Goal: Task Accomplishment & Management: Manage account settings

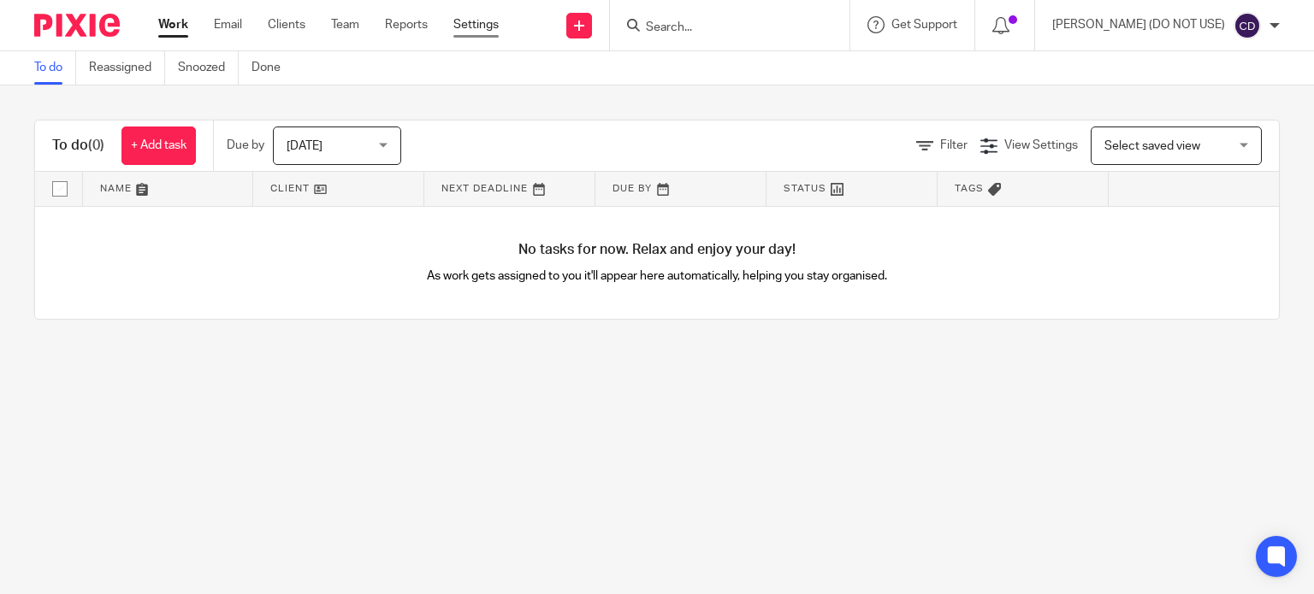
click at [472, 25] on link "Settings" at bounding box center [475, 24] width 45 height 17
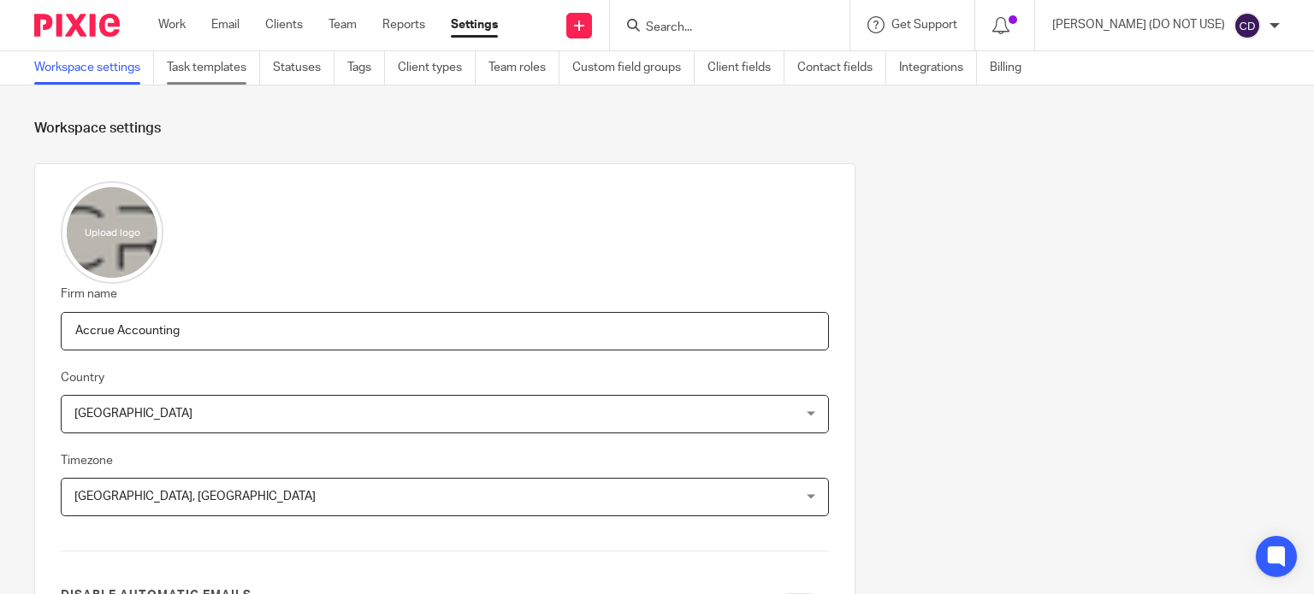
click at [193, 64] on link "Task templates" at bounding box center [213, 67] width 93 height 33
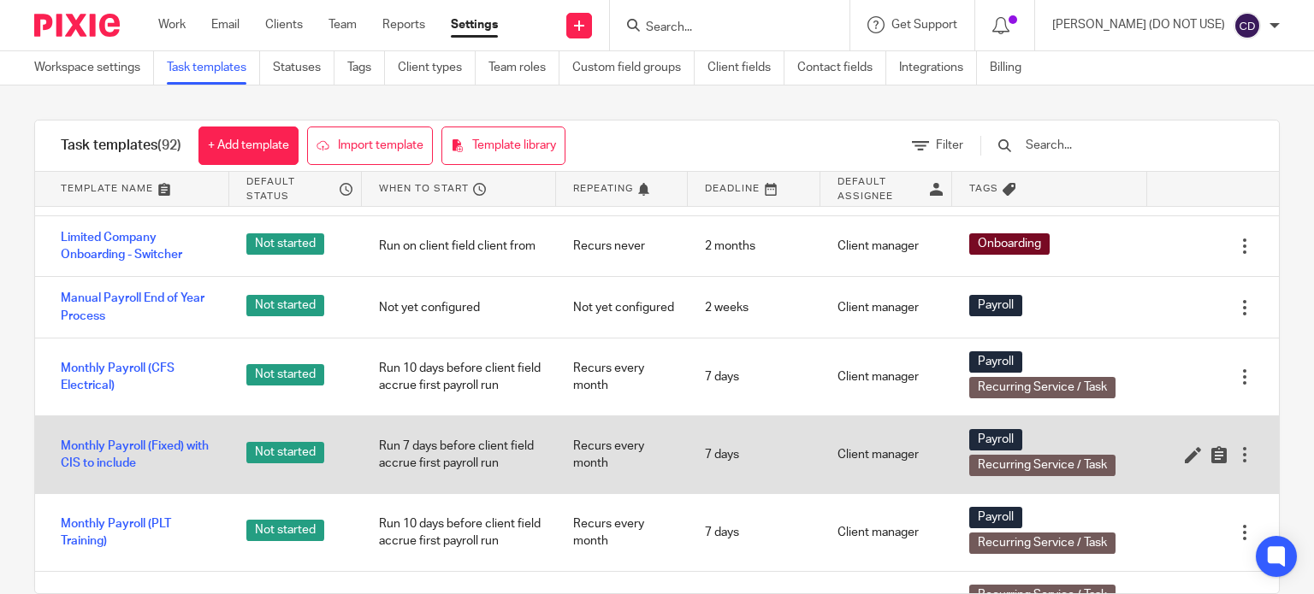
scroll to position [4106, 0]
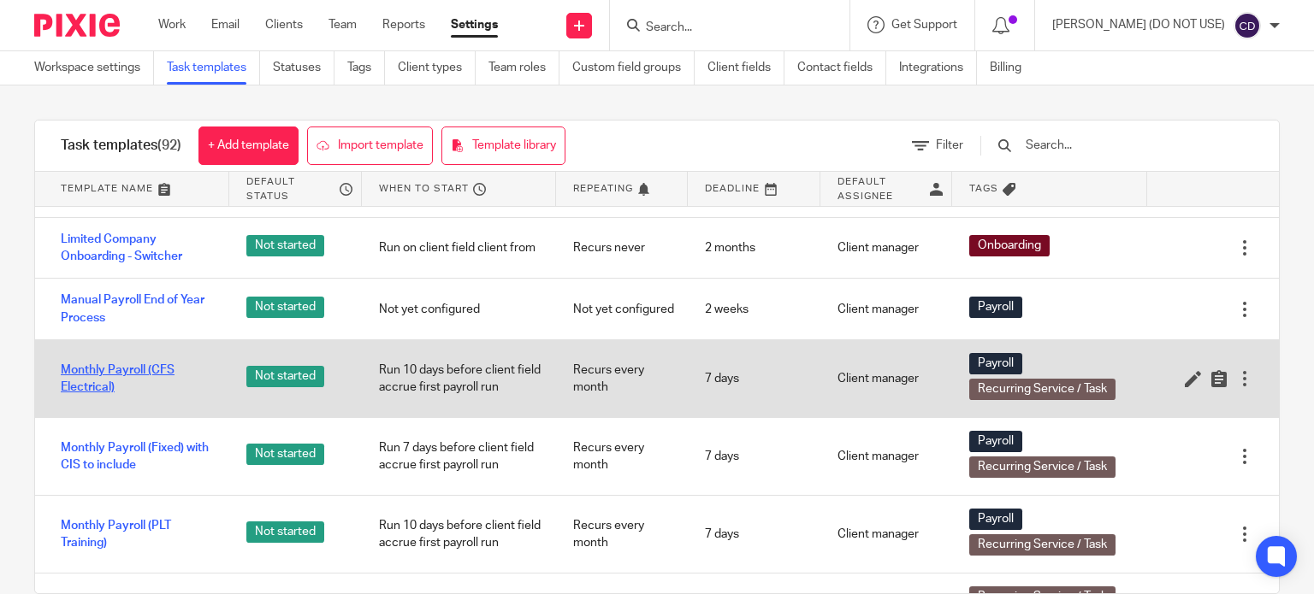
click at [109, 362] on link "Monthly Payroll (CFS Electrical)" at bounding box center [136, 379] width 151 height 35
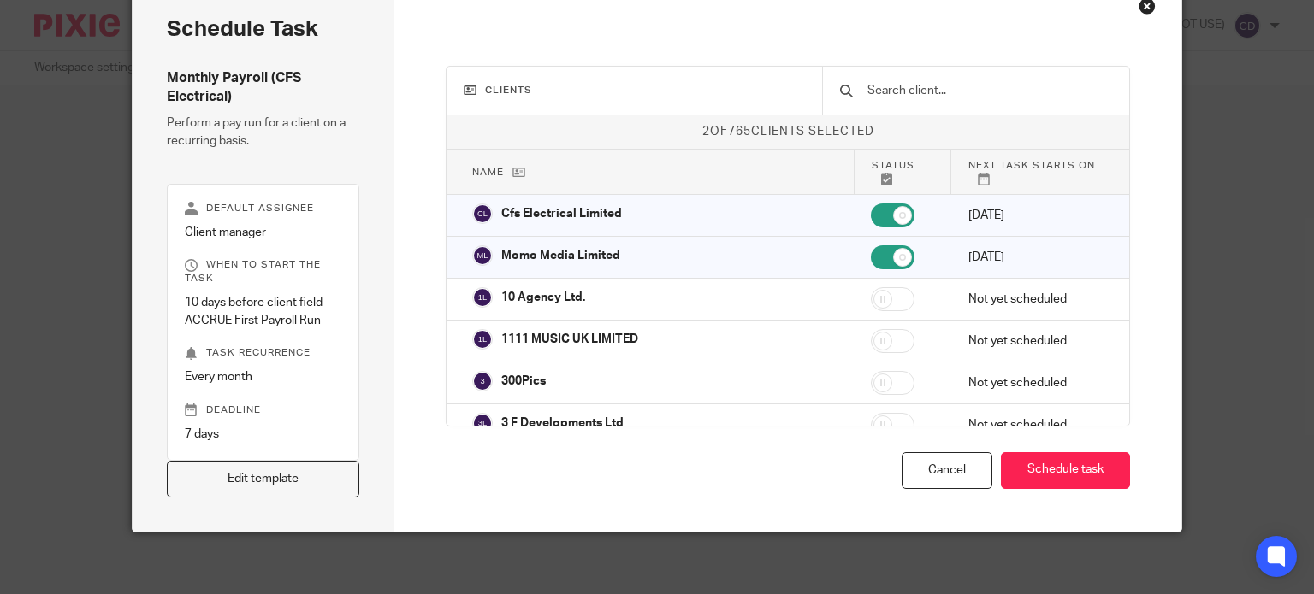
scroll to position [95, 0]
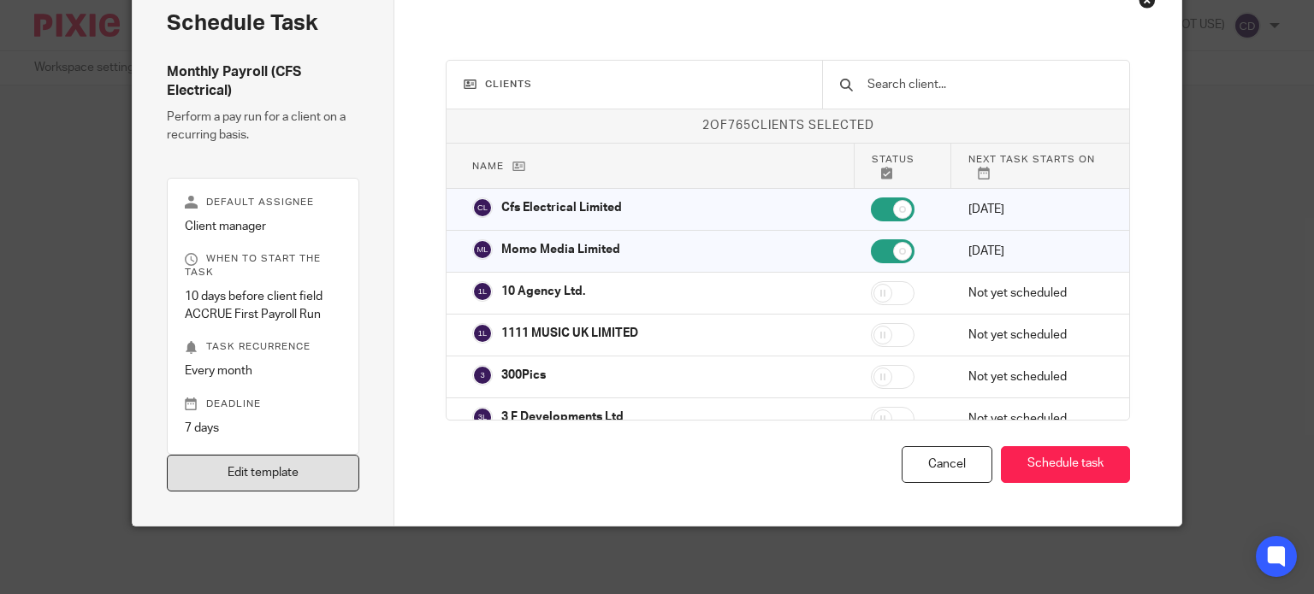
click at [279, 482] on link "Edit template" at bounding box center [263, 473] width 193 height 37
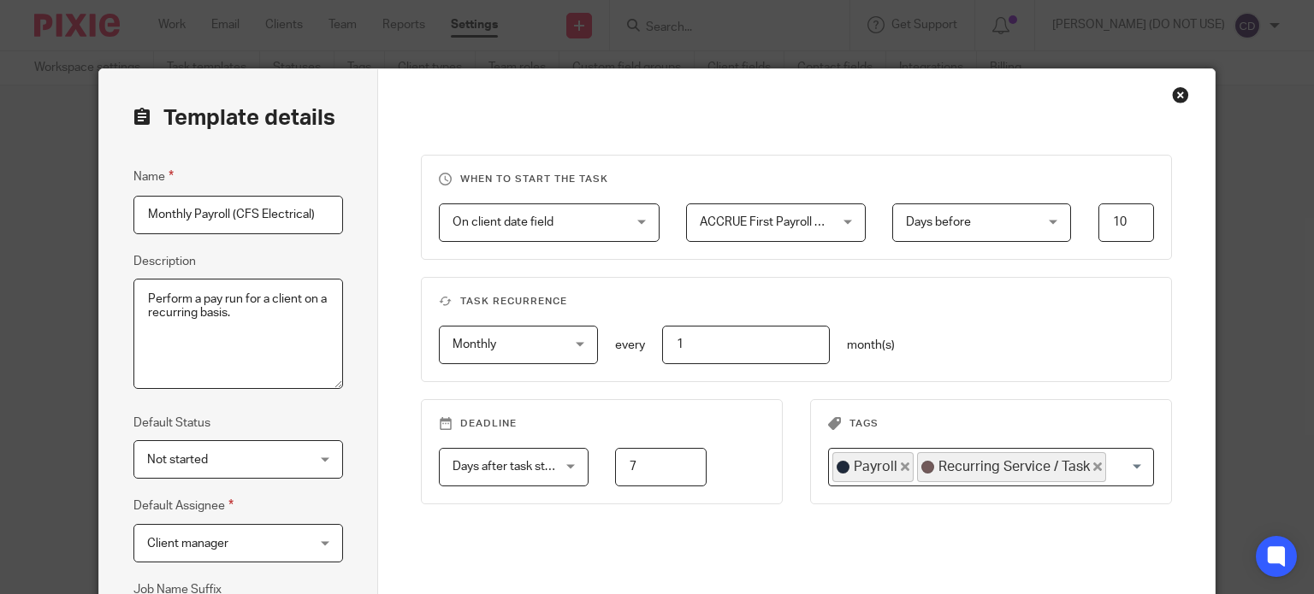
drag, startPoint x: 305, startPoint y: 211, endPoint x: 233, endPoint y: 210, distance: 71.9
click at [233, 210] on input "Monthly Payroll (CFS Electrical)" at bounding box center [238, 215] width 210 height 38
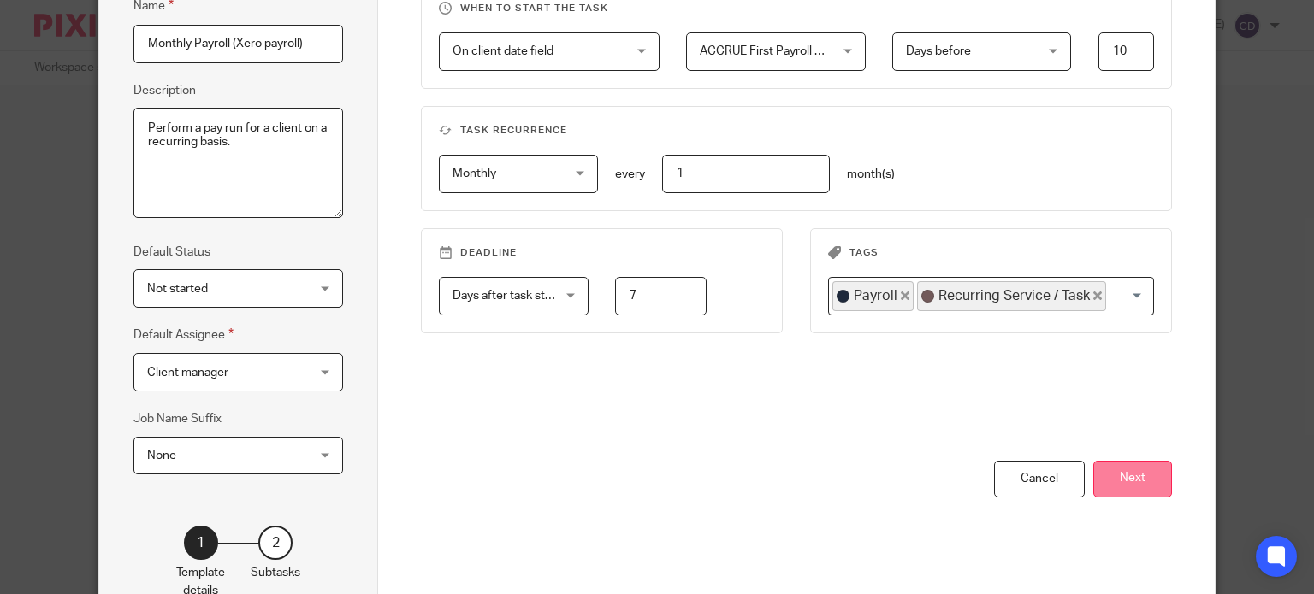
type input "Monthly Payroll (Xero payroll)"
click at [1133, 482] on button "Next" at bounding box center [1132, 479] width 79 height 37
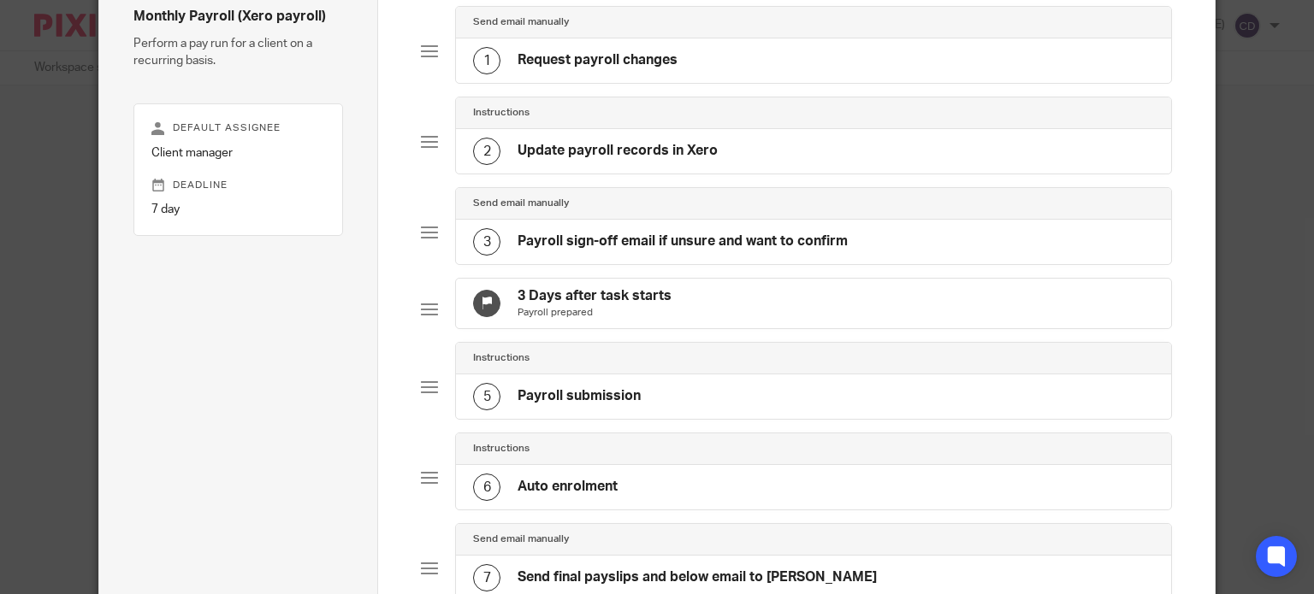
scroll to position [0, 0]
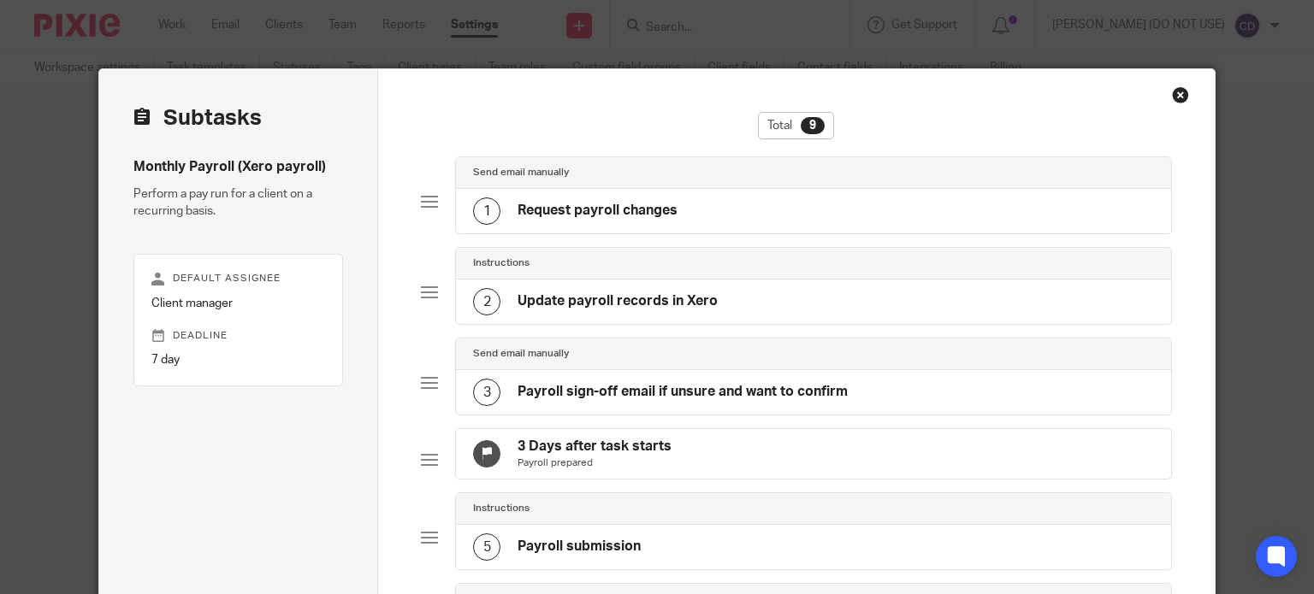
click at [630, 213] on h4 "Request payroll changes" at bounding box center [598, 211] width 160 height 18
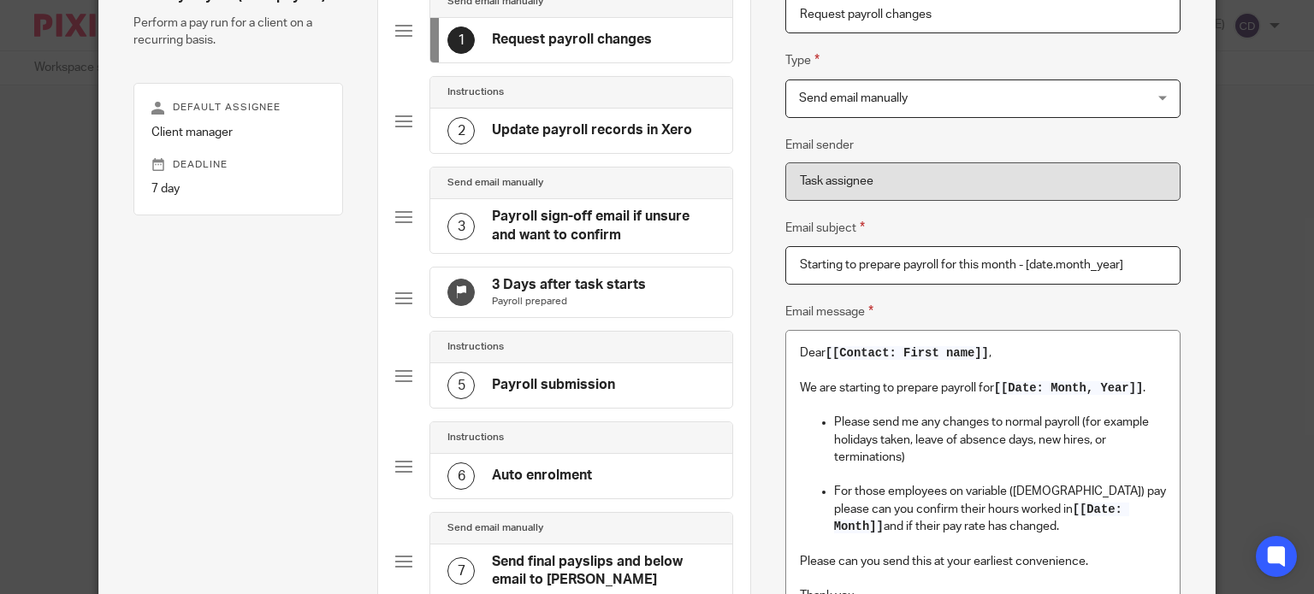
scroll to position [257, 0]
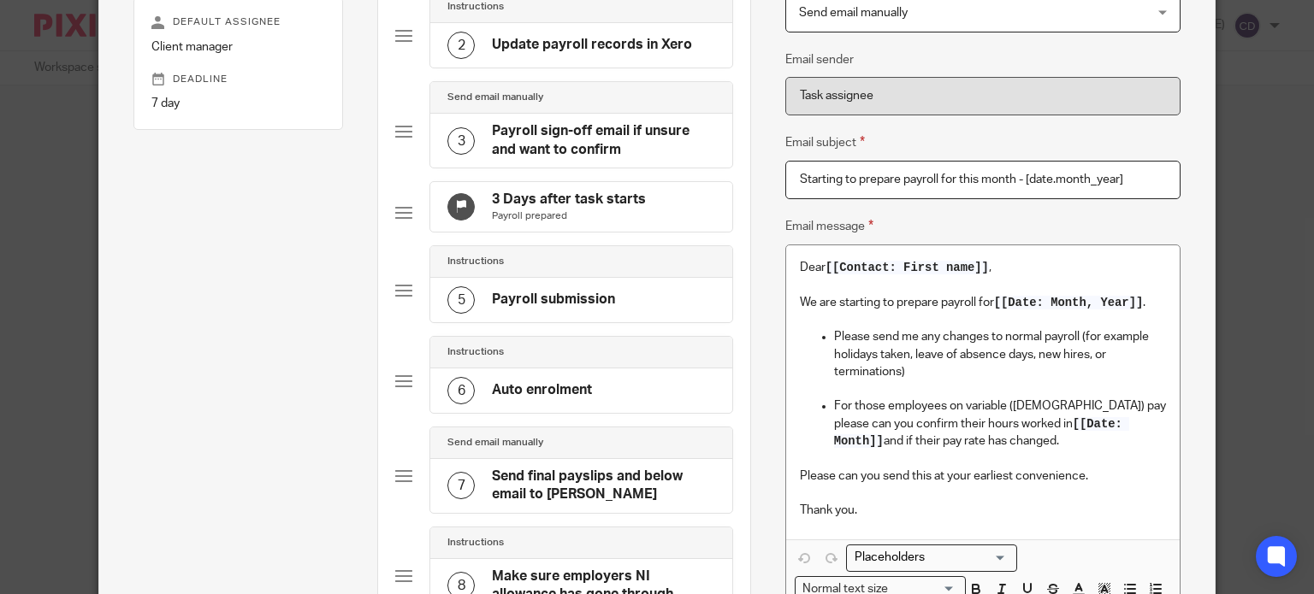
click at [529, 131] on h4 "Payroll sign-off email if unsure and want to confirm" at bounding box center [603, 140] width 223 height 37
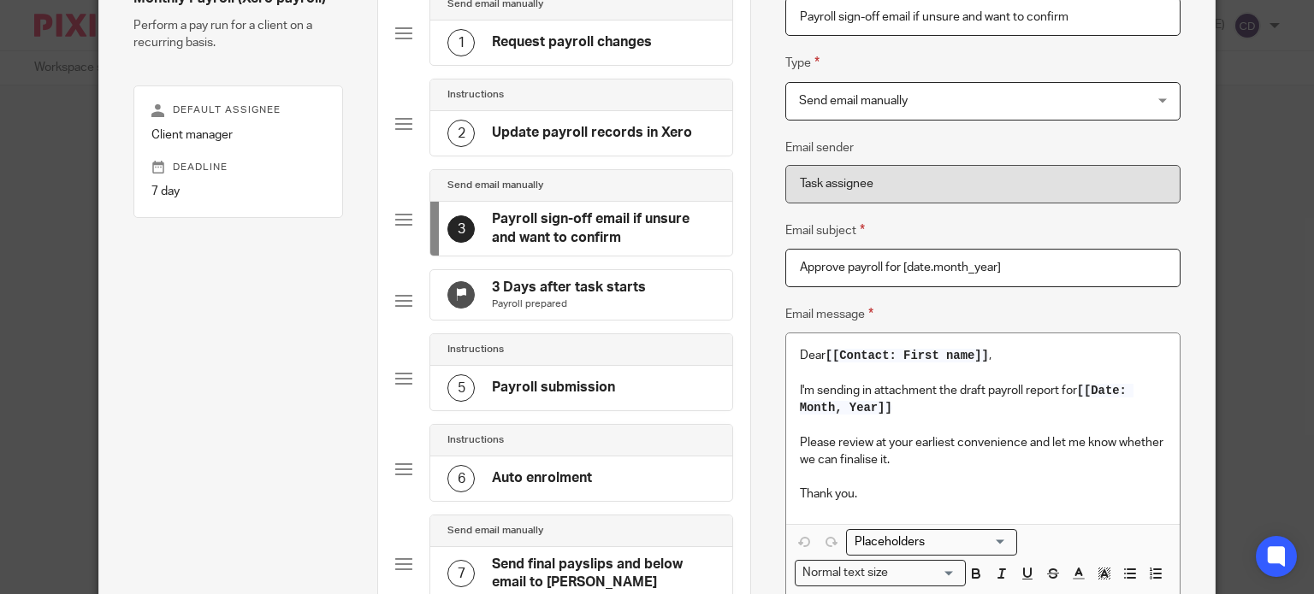
scroll to position [171, 0]
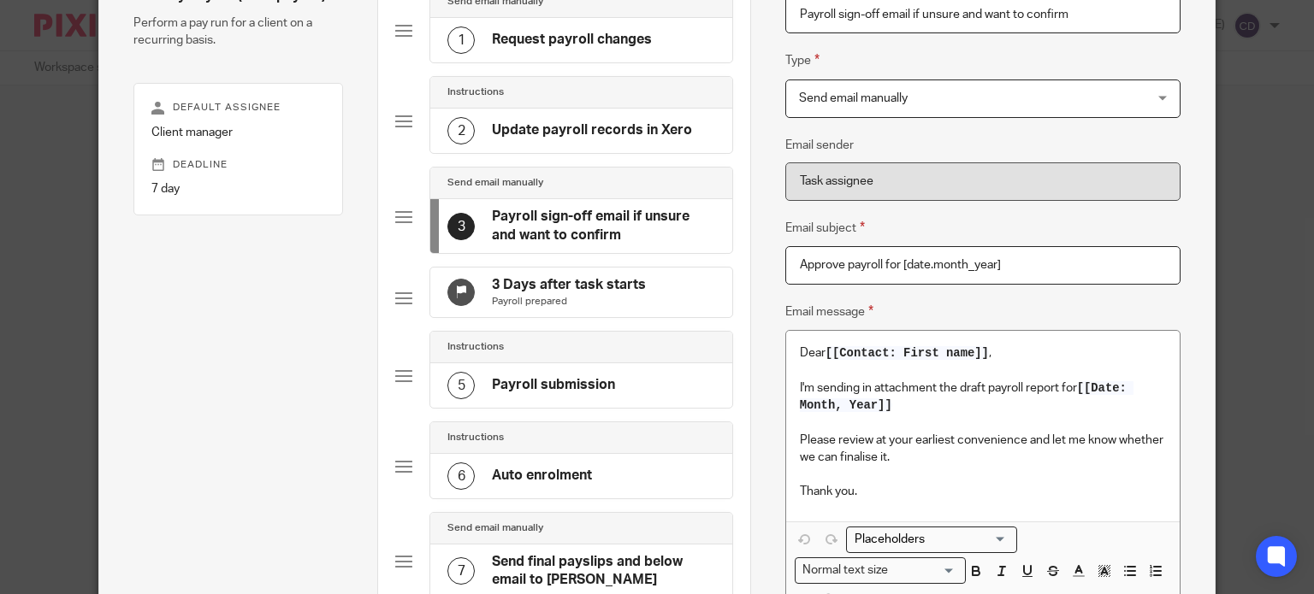
click at [560, 393] on h4 "Payroll submission" at bounding box center [553, 385] width 123 height 18
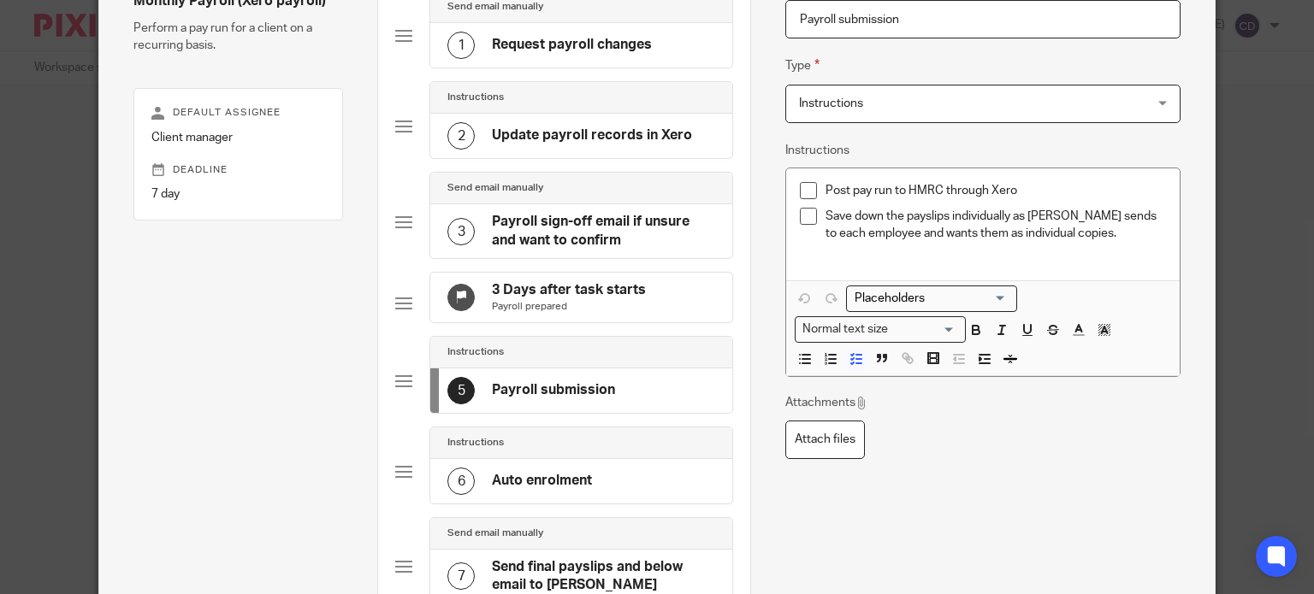
click at [1033, 211] on p "Save down the payslips individually as Clint sends to each employee and wants t…" at bounding box center [995, 225] width 340 height 35
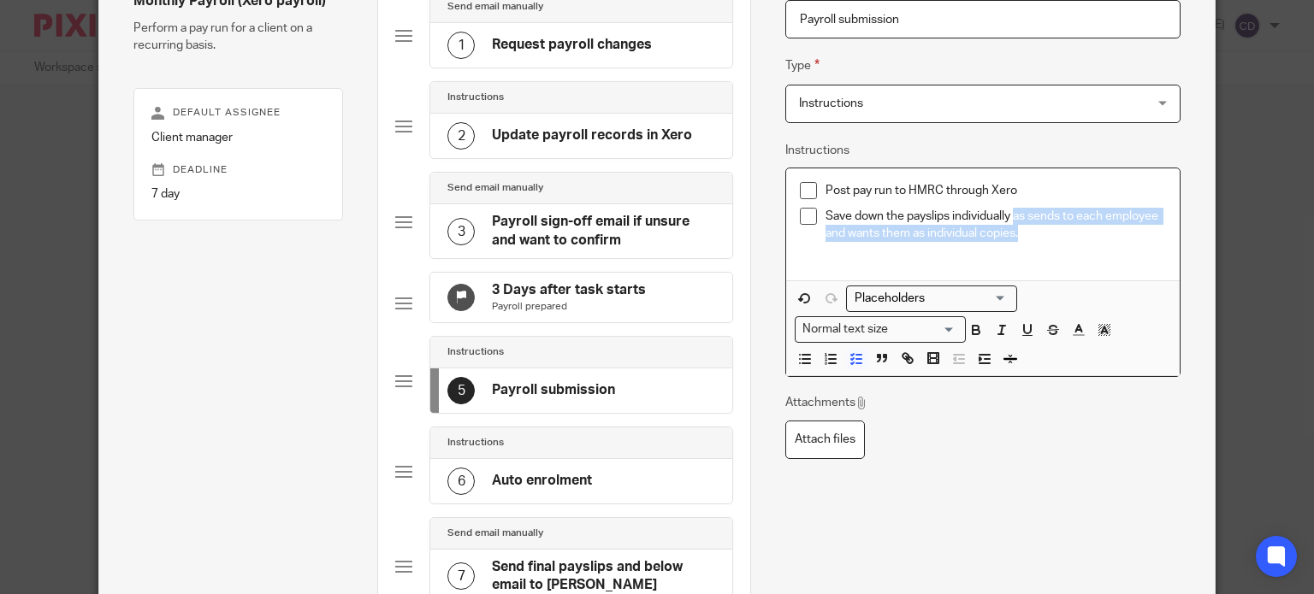
drag, startPoint x: 1035, startPoint y: 235, endPoint x: 1011, endPoint y: 210, distance: 34.5
click at [1011, 210] on p "Save down the payslips individually as sends to each employee and wants them as…" at bounding box center [995, 225] width 340 height 35
drag, startPoint x: 1011, startPoint y: 210, endPoint x: 1038, endPoint y: 213, distance: 26.6
click at [1012, 210] on p "Save down the payslips individually as sends to each employee and wants them as…" at bounding box center [995, 225] width 340 height 35
click at [1026, 225] on p "Save down the payslips individually as sends to each employee and wants them as…" at bounding box center [995, 225] width 340 height 35
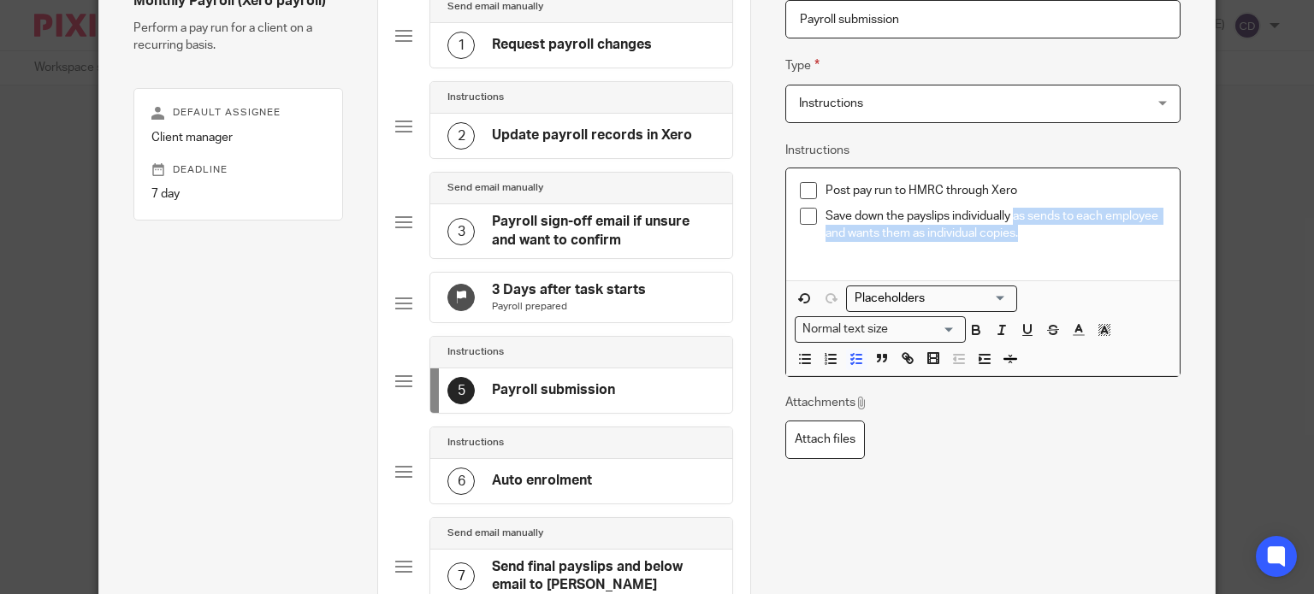
drag, startPoint x: 1042, startPoint y: 235, endPoint x: 1009, endPoint y: 216, distance: 38.7
click at [1009, 216] on p "Save down the payslips individually as sends to each employee and wants them as…" at bounding box center [995, 225] width 340 height 35
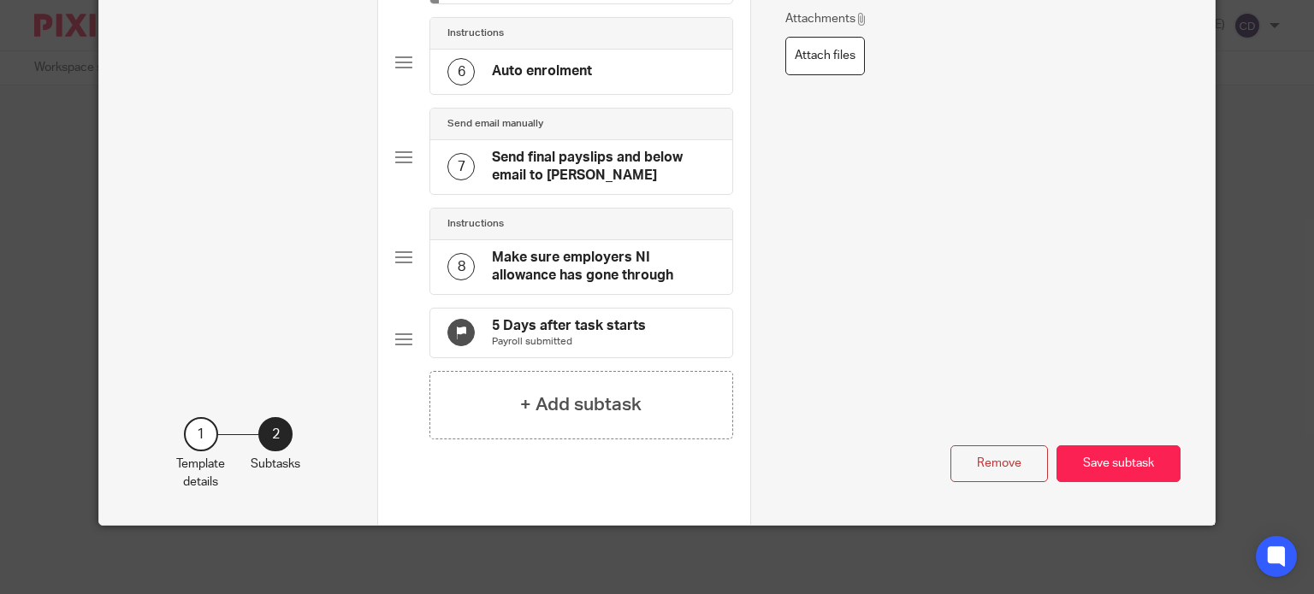
scroll to position [594, 0]
click at [1112, 464] on button "Save subtask" at bounding box center [1118, 464] width 124 height 37
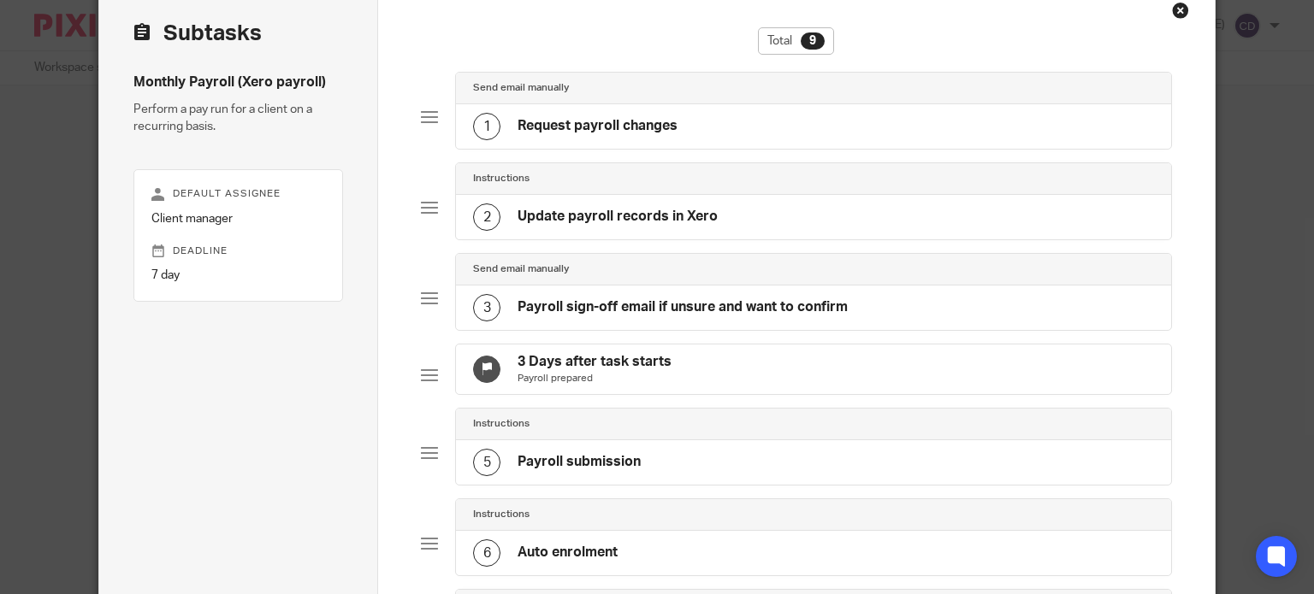
scroll to position [0, 0]
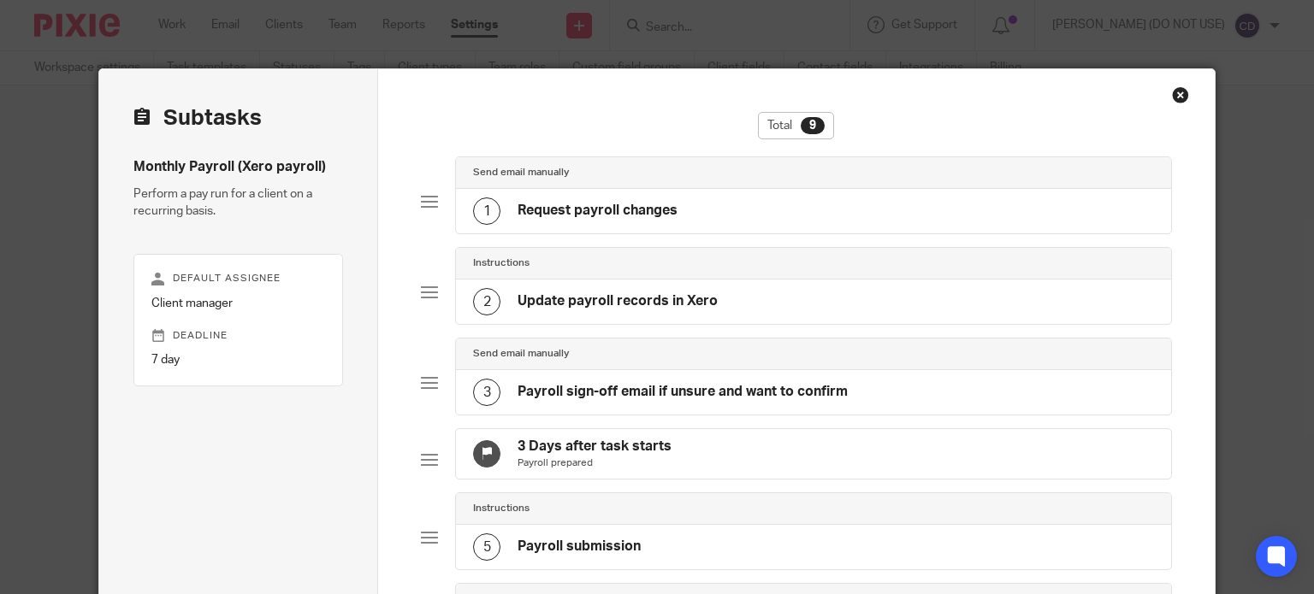
click at [589, 379] on div "3 Payroll sign-off email if unsure and want to confirm" at bounding box center [660, 392] width 375 height 27
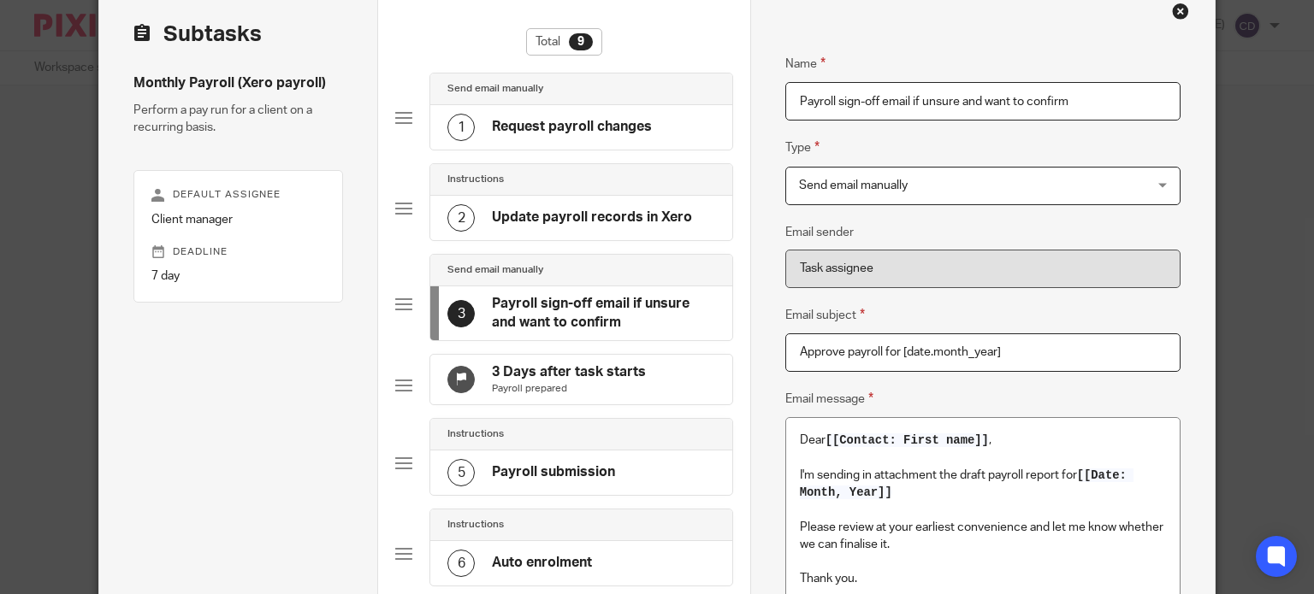
scroll to position [86, 0]
click at [548, 225] on div "2 Update payroll records in Xero" at bounding box center [569, 216] width 245 height 27
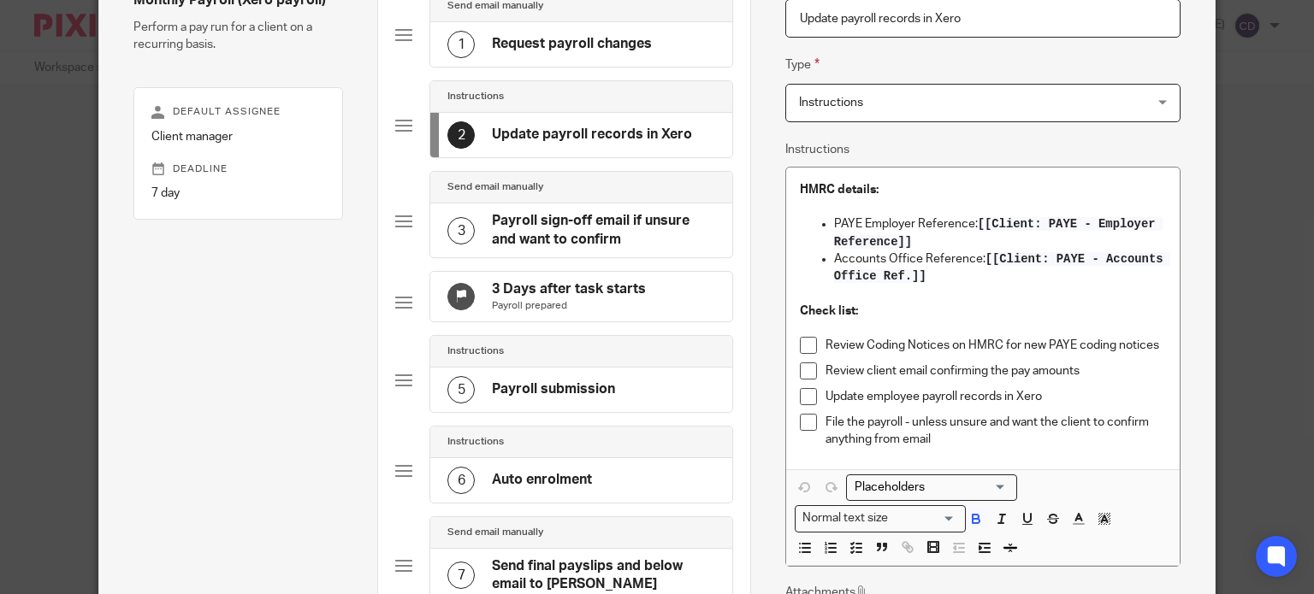
scroll to position [171, 0]
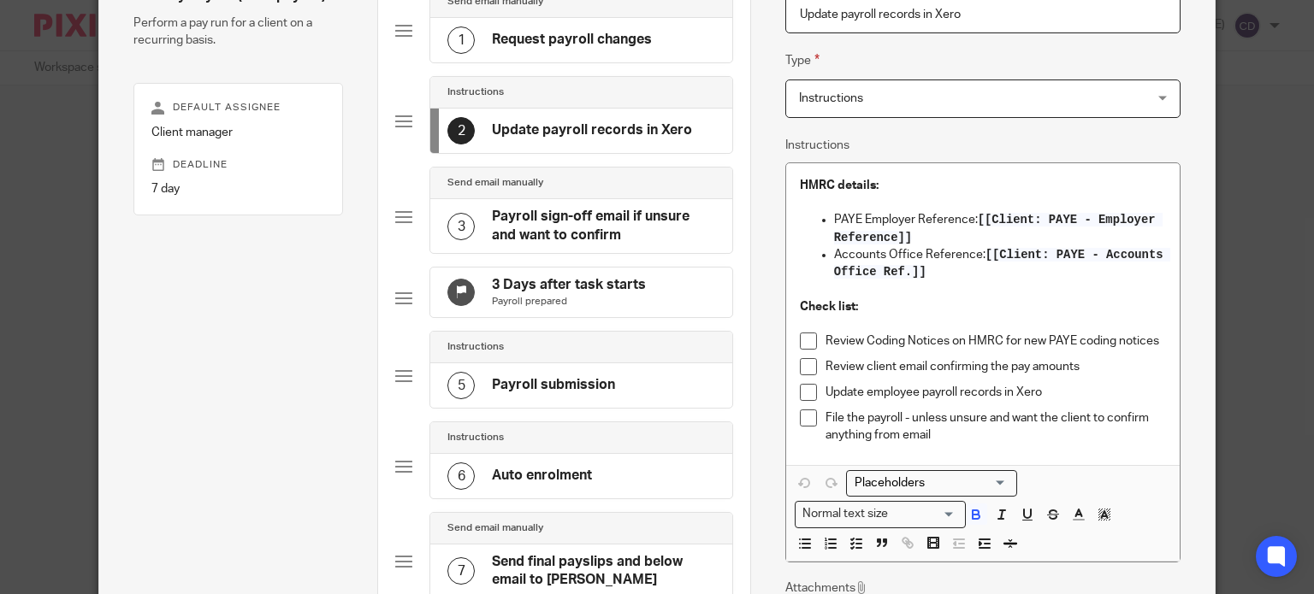
click at [553, 208] on h4 "Payroll sign-off email if unsure and want to confirm" at bounding box center [603, 226] width 223 height 37
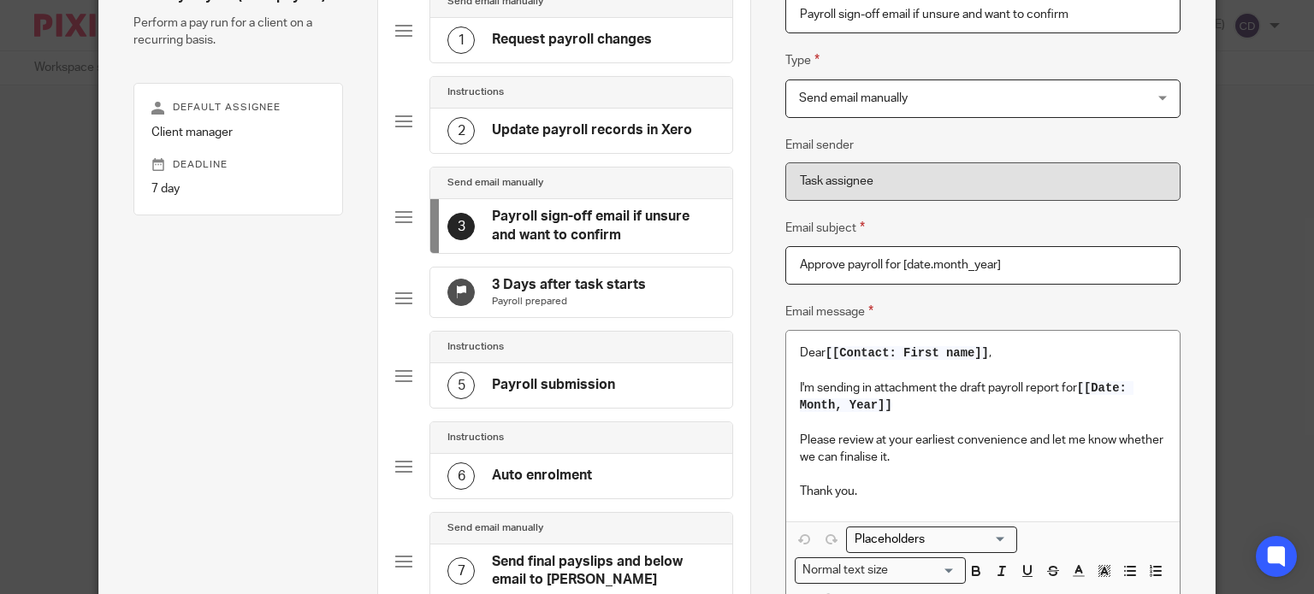
scroll to position [166, 0]
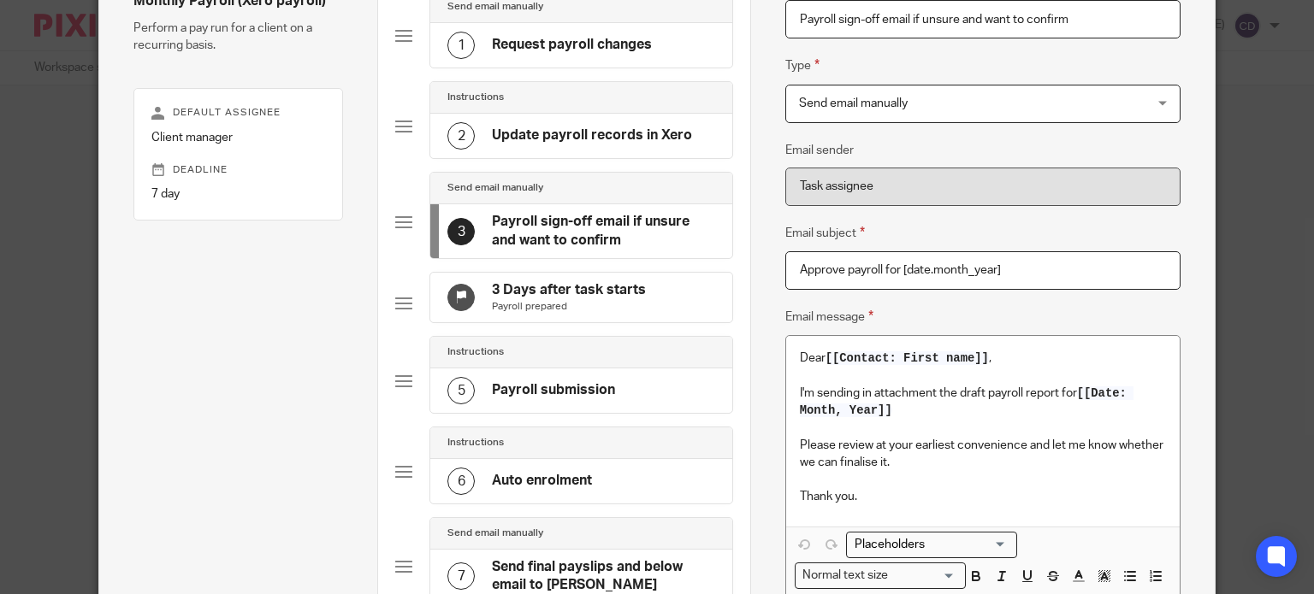
click at [551, 293] on h4 "3 Days after task starts" at bounding box center [569, 290] width 154 height 18
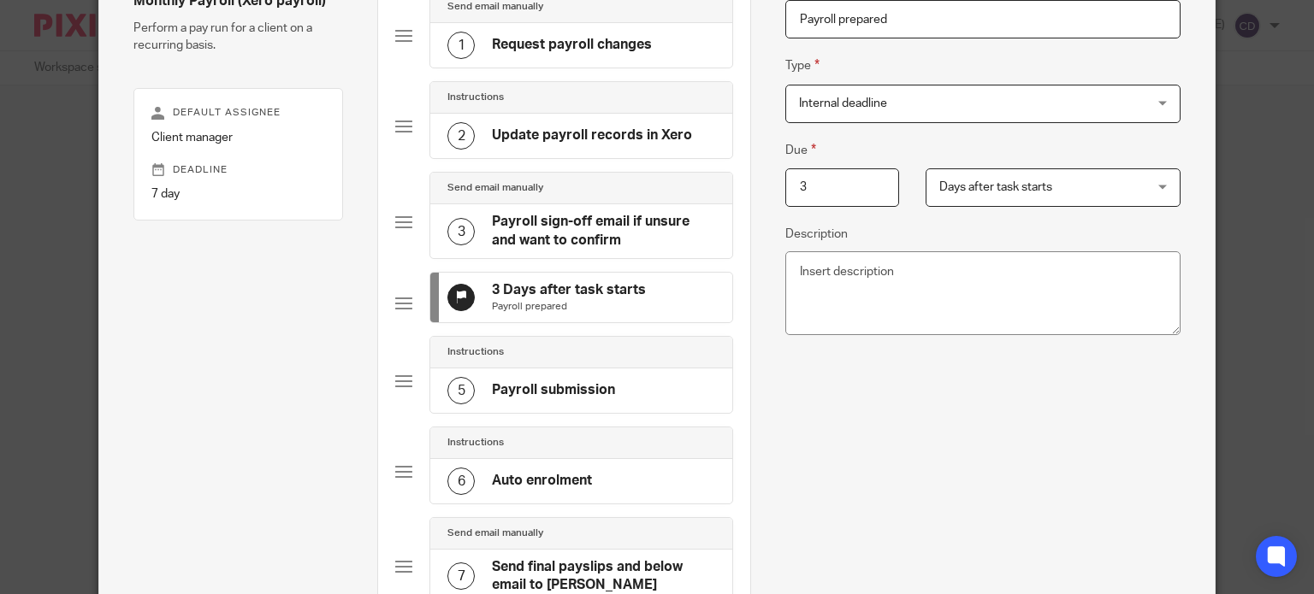
click at [551, 369] on div "Instructions" at bounding box center [581, 353] width 302 height 32
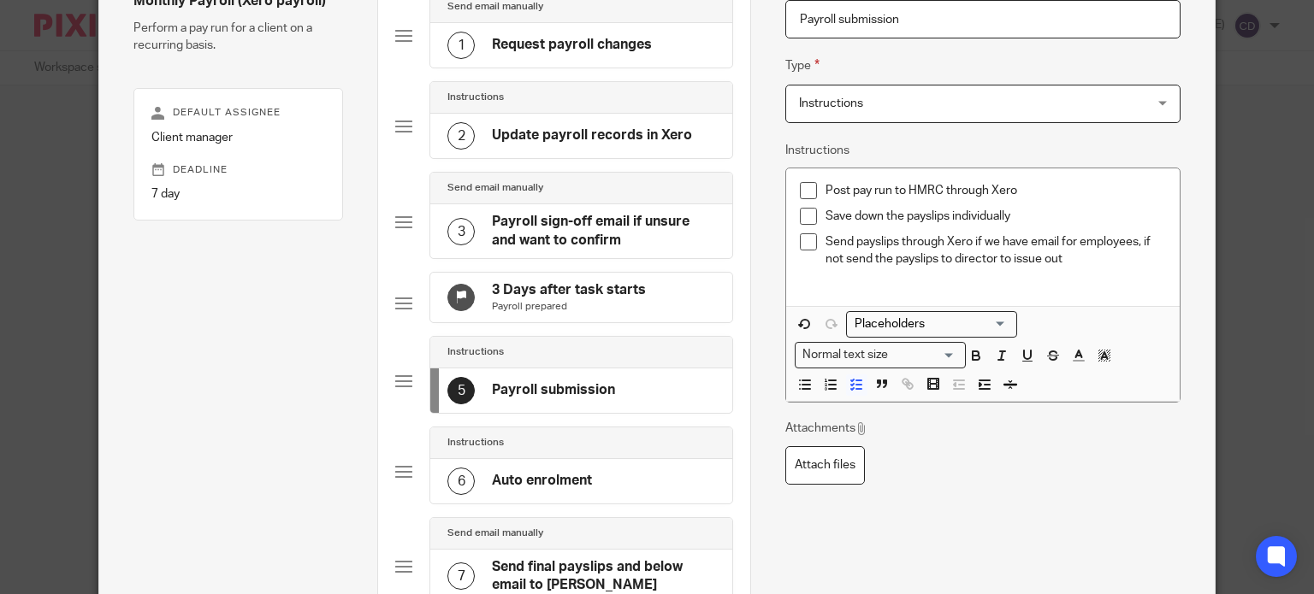
click at [534, 481] on div "6 Auto enrolment" at bounding box center [519, 481] width 145 height 27
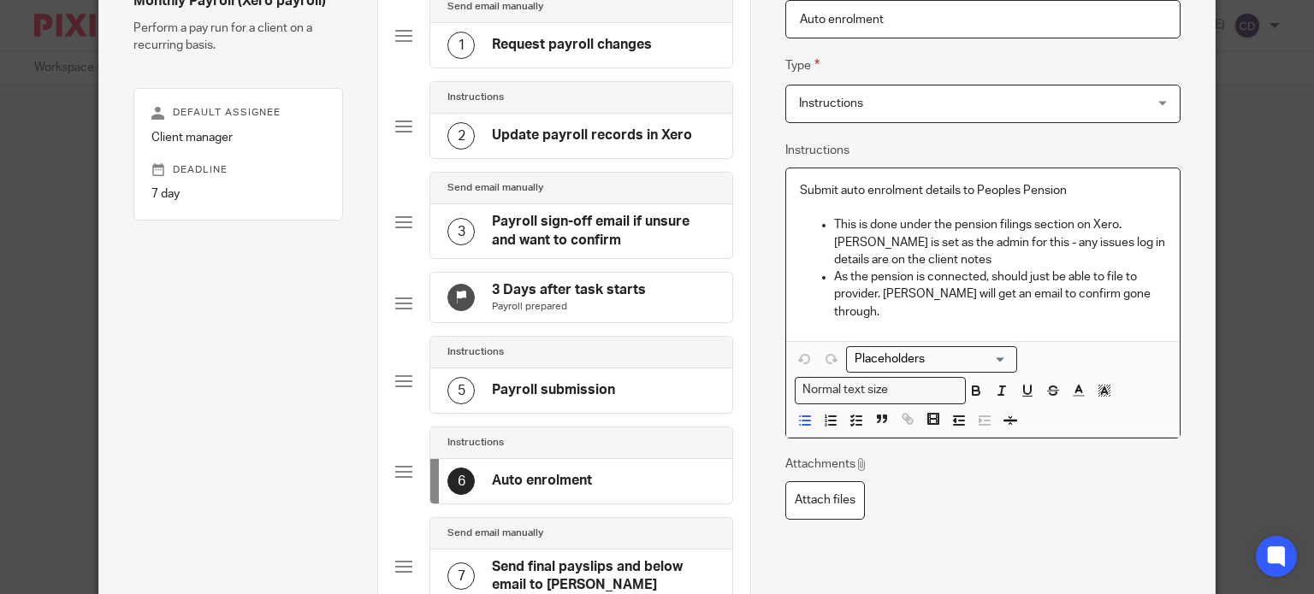
drag, startPoint x: 946, startPoint y: 259, endPoint x: 926, endPoint y: 257, distance: 20.6
click at [946, 259] on p "This is done under the pension filings section on Xero. Charlotte is set as the…" at bounding box center [1000, 242] width 332 height 52
click at [1026, 241] on p "This is done under the pension filings section on Xero. Charlotte is set as the…" at bounding box center [1000, 242] width 332 height 52
click at [1032, 261] on p "This is done under the pension filings section on Xero. Charlotte is set as the…" at bounding box center [1000, 242] width 332 height 52
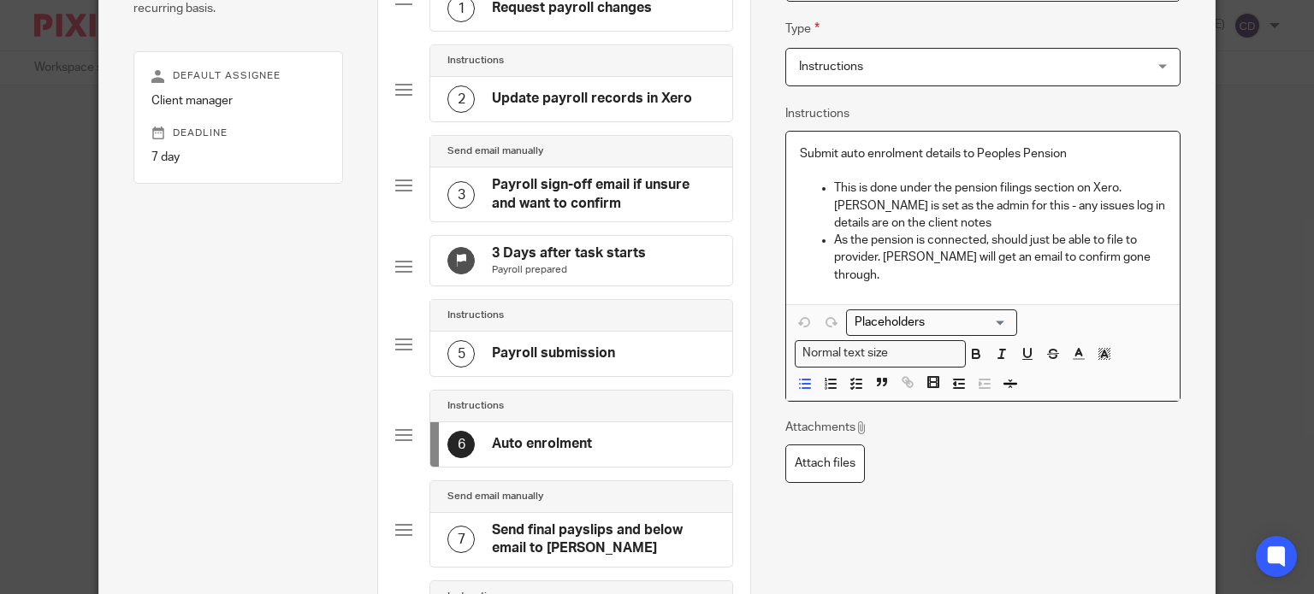
scroll to position [251, 0]
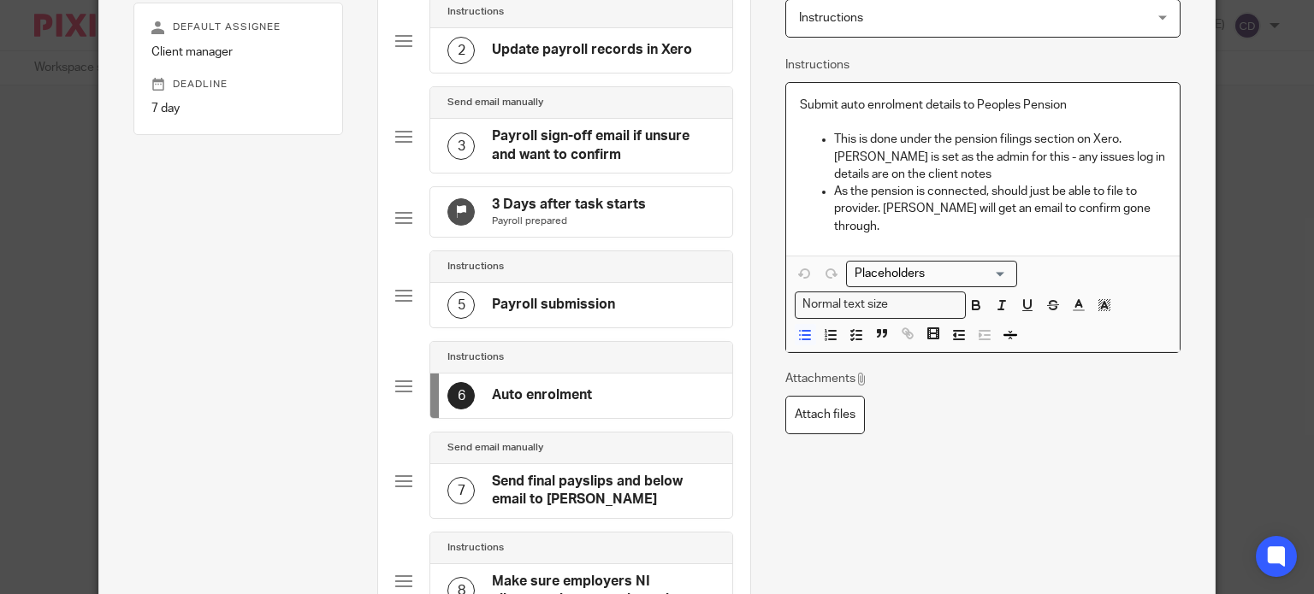
click at [559, 504] on h4 "Send final payslips and below email to Clint" at bounding box center [603, 491] width 223 height 37
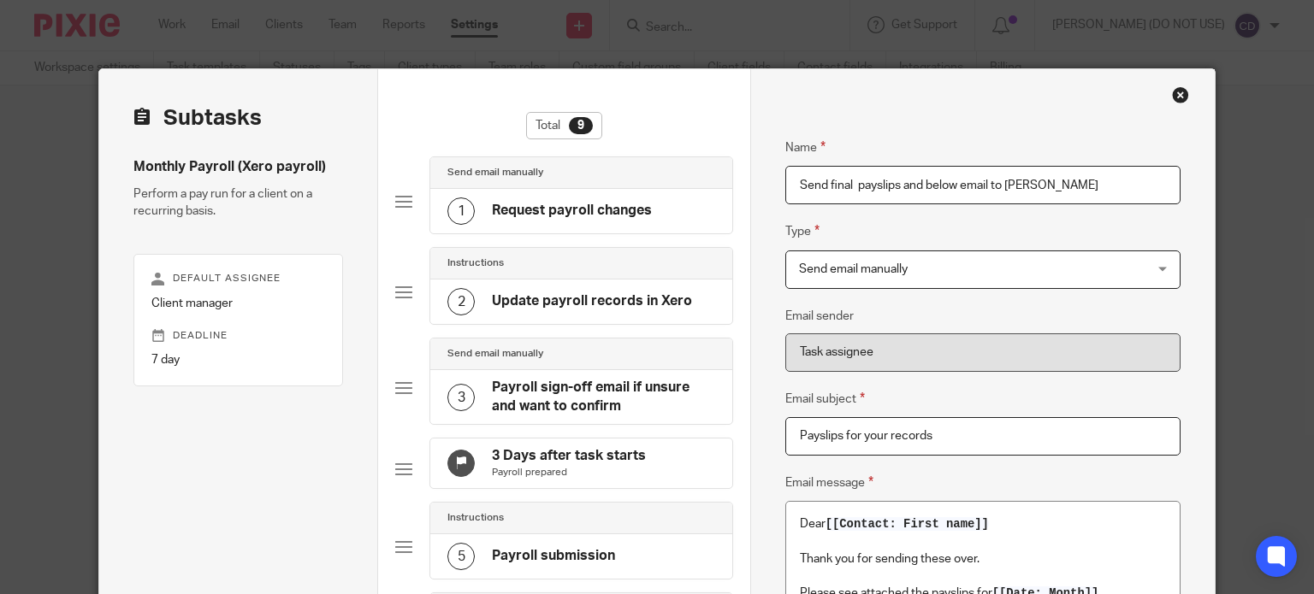
drag, startPoint x: 1054, startPoint y: 186, endPoint x: 985, endPoint y: 186, distance: 69.3
click at [985, 186] on input "Send final payslips and below email to Clint" at bounding box center [982, 185] width 395 height 38
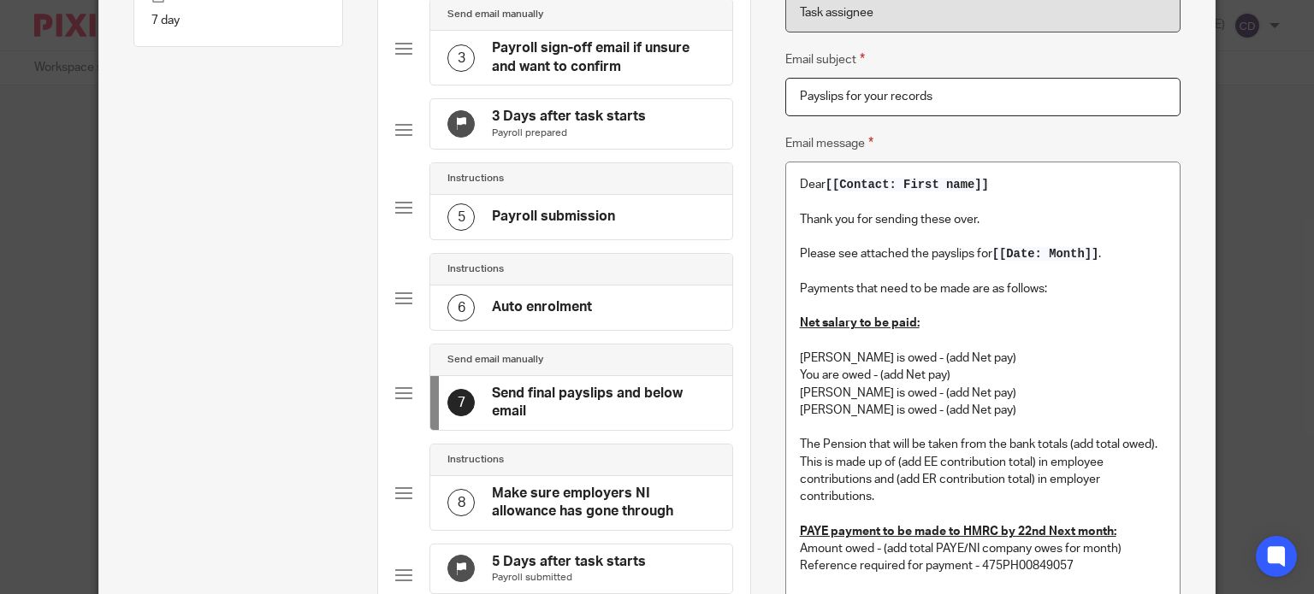
scroll to position [342, 0]
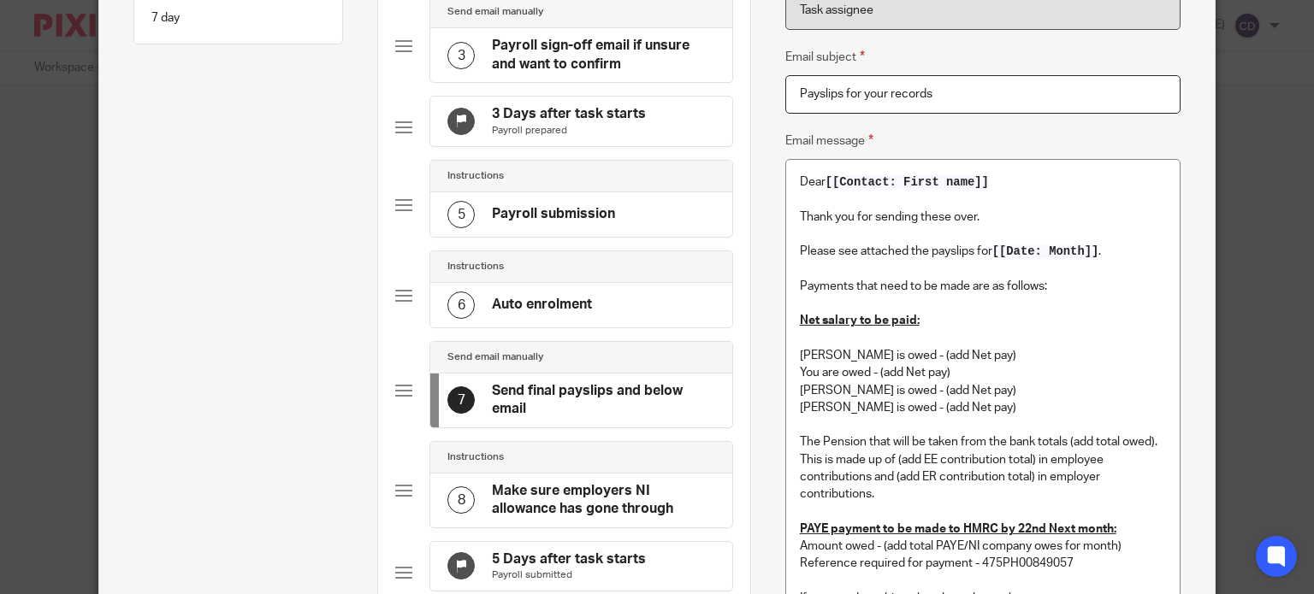
type input "Send final payslips and below email"
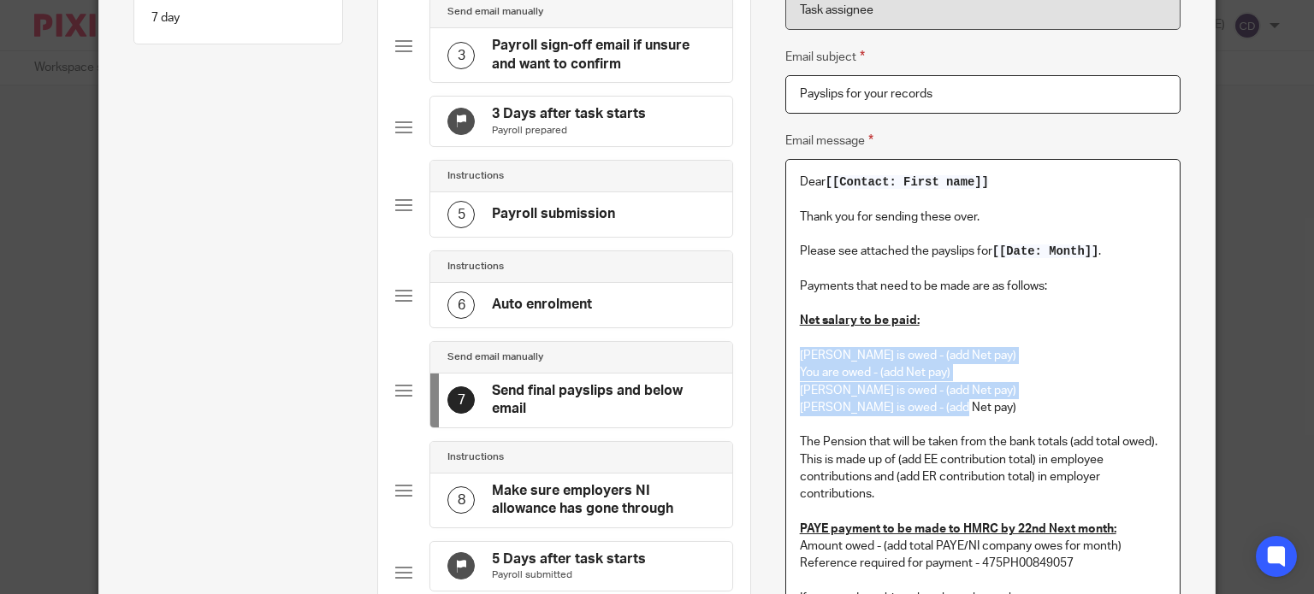
drag, startPoint x: 955, startPoint y: 406, endPoint x: 784, endPoint y: 362, distance: 176.8
click at [786, 362] on div "Dear [[Contact: First name]] Thank you for sending these over. Please see attac…" at bounding box center [982, 394] width 393 height 468
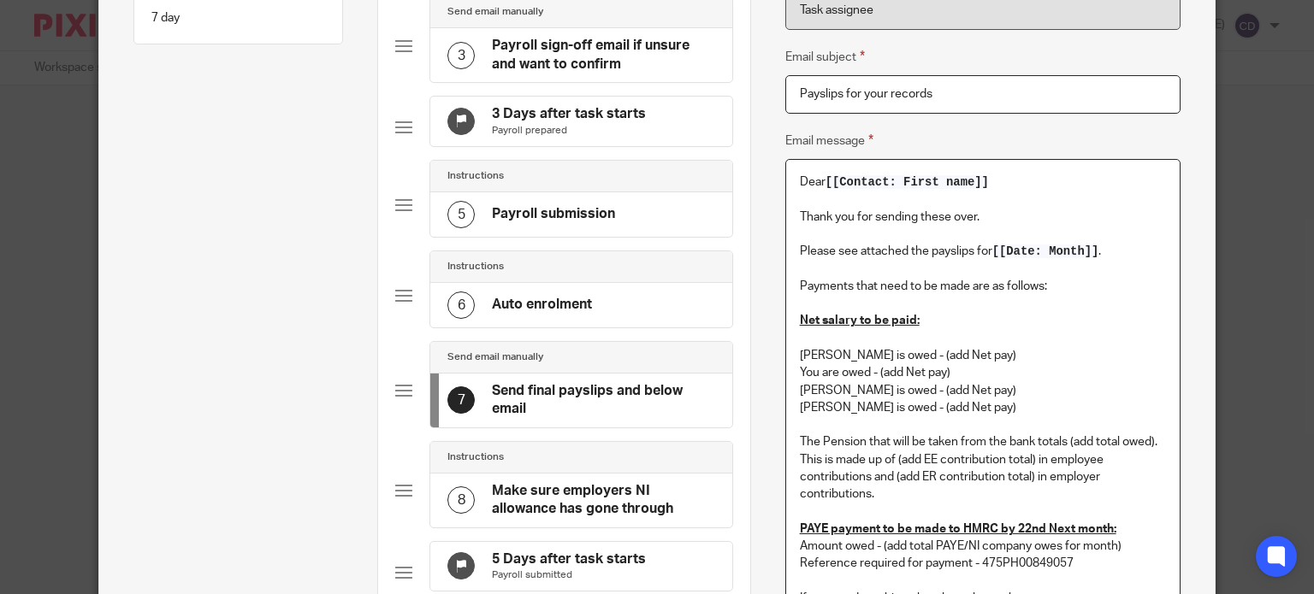
click at [805, 356] on p "Aaron is owed - (add Net pay)" at bounding box center [983, 355] width 366 height 17
click at [802, 374] on p "You are owed - (add Net pay)" at bounding box center [983, 372] width 366 height 17
click at [802, 391] on p "Dillon is owed - (add Net pay)" at bounding box center [983, 390] width 366 height 17
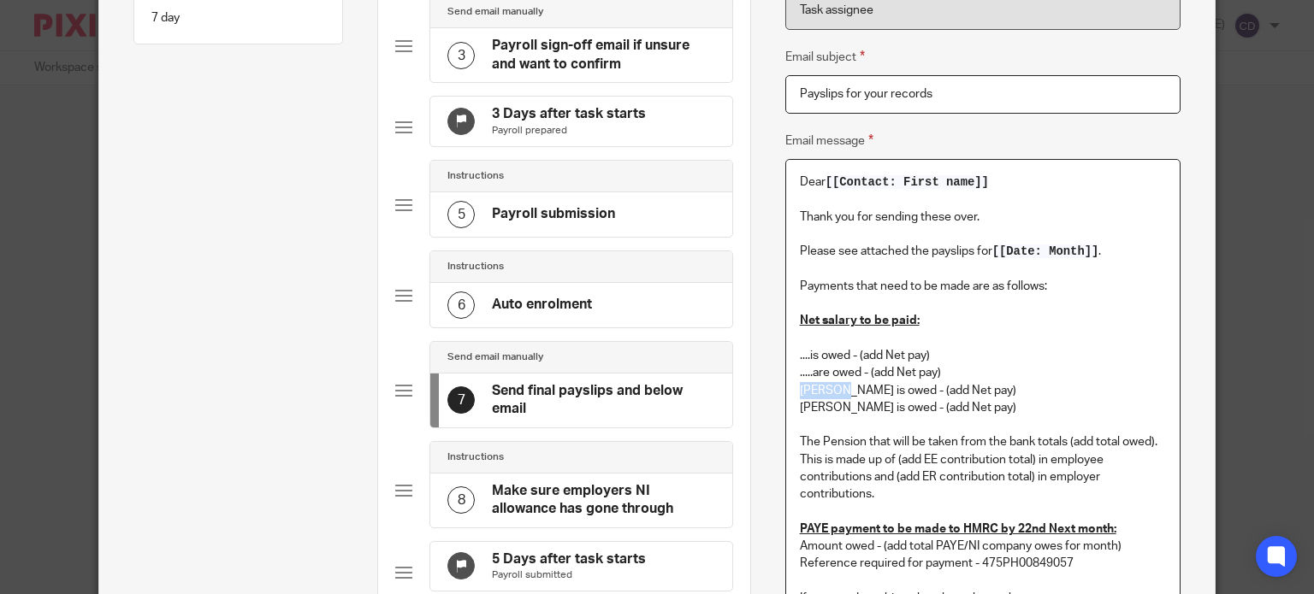
click at [802, 391] on p "Dillon is owed - (add Net pay)" at bounding box center [983, 390] width 366 height 17
click at [802, 411] on p "Luke is owed - (add Net pay)" at bounding box center [983, 407] width 366 height 17
click at [965, 464] on p "The Pension that will be taken from the bank totals (add total owed). This is m…" at bounding box center [983, 468] width 366 height 69
click at [817, 371] on p ".....are owed - (add Net pay)" at bounding box center [983, 372] width 366 height 17
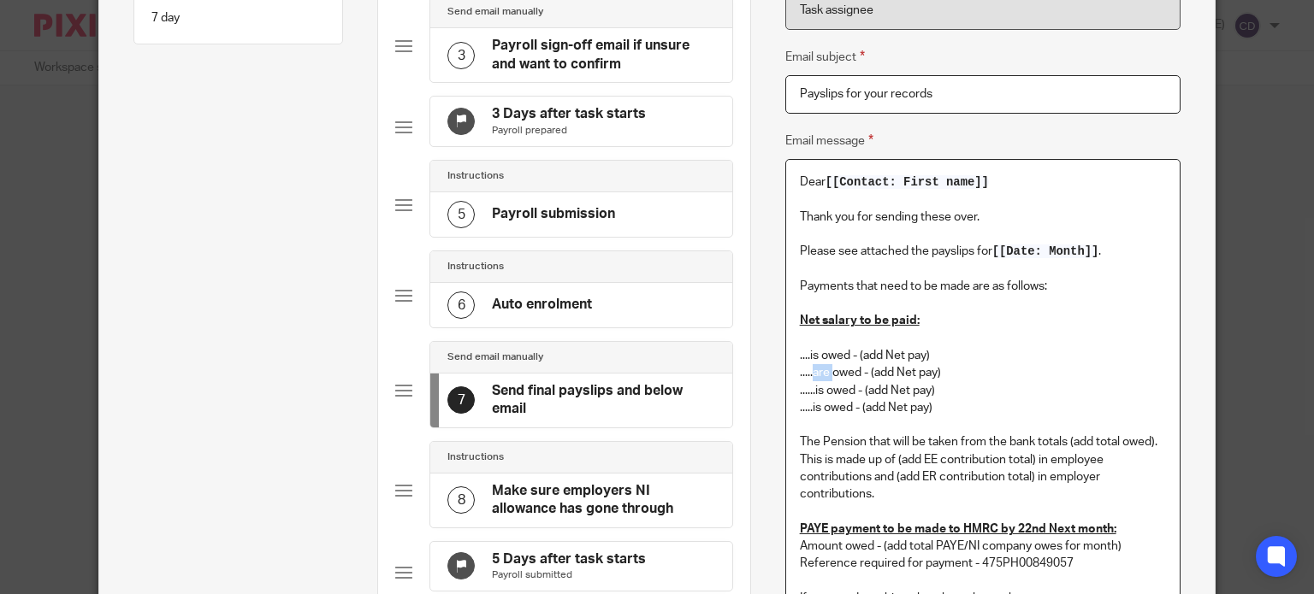
click at [817, 372] on p ".....are owed - (add Net pay)" at bounding box center [983, 372] width 366 height 17
drag, startPoint x: 816, startPoint y: 437, endPoint x: 872, endPoint y: 462, distance: 61.7
click at [816, 437] on p "The Pension that will be taken from the bank totals (add total owed). This is m…" at bounding box center [983, 468] width 366 height 69
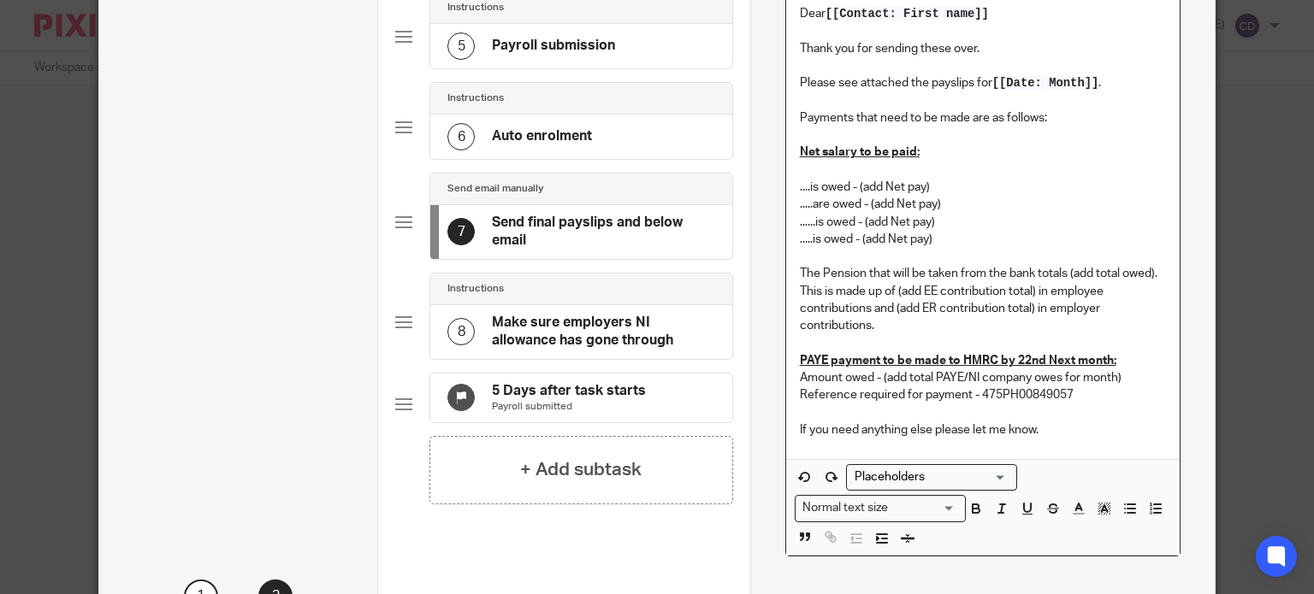
scroll to position [513, 0]
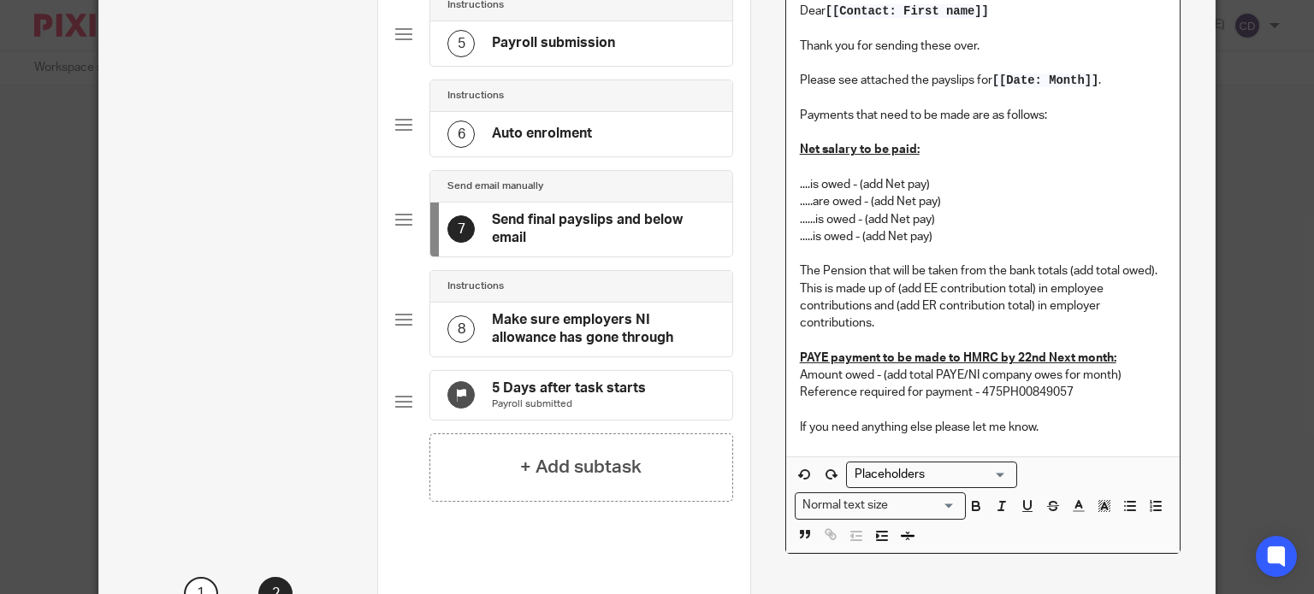
click at [1003, 393] on p "Reference required for payment - 475PH00849057" at bounding box center [983, 392] width 366 height 17
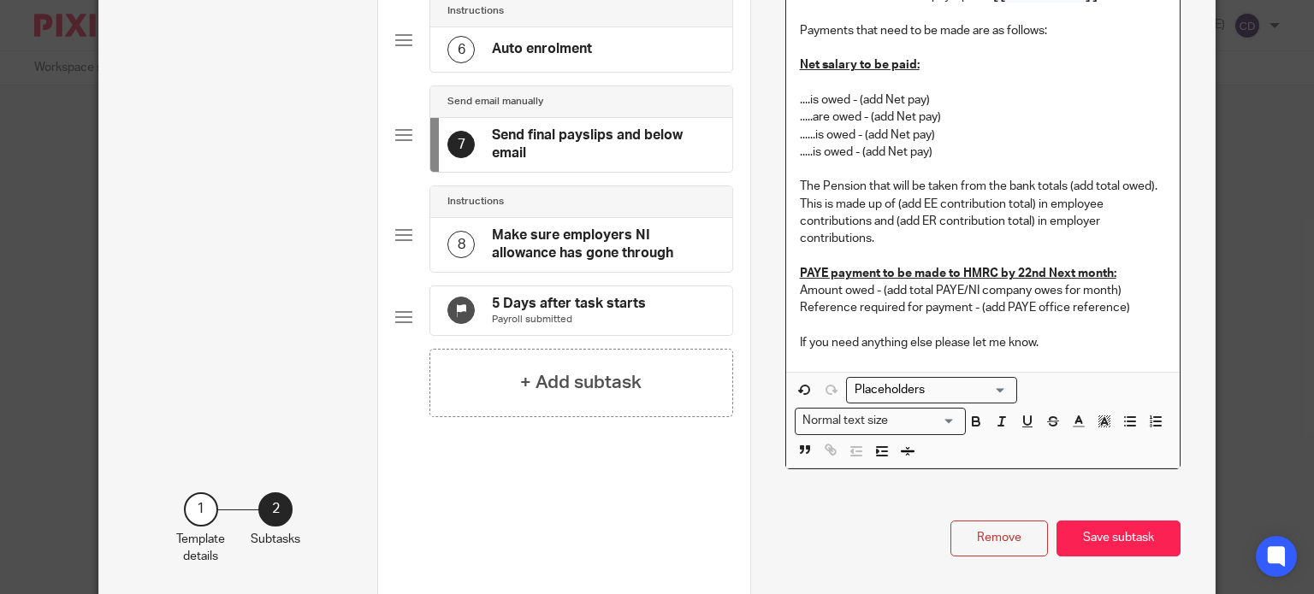
scroll to position [599, 0]
click at [1107, 531] on button "Save subtask" at bounding box center [1118, 538] width 124 height 37
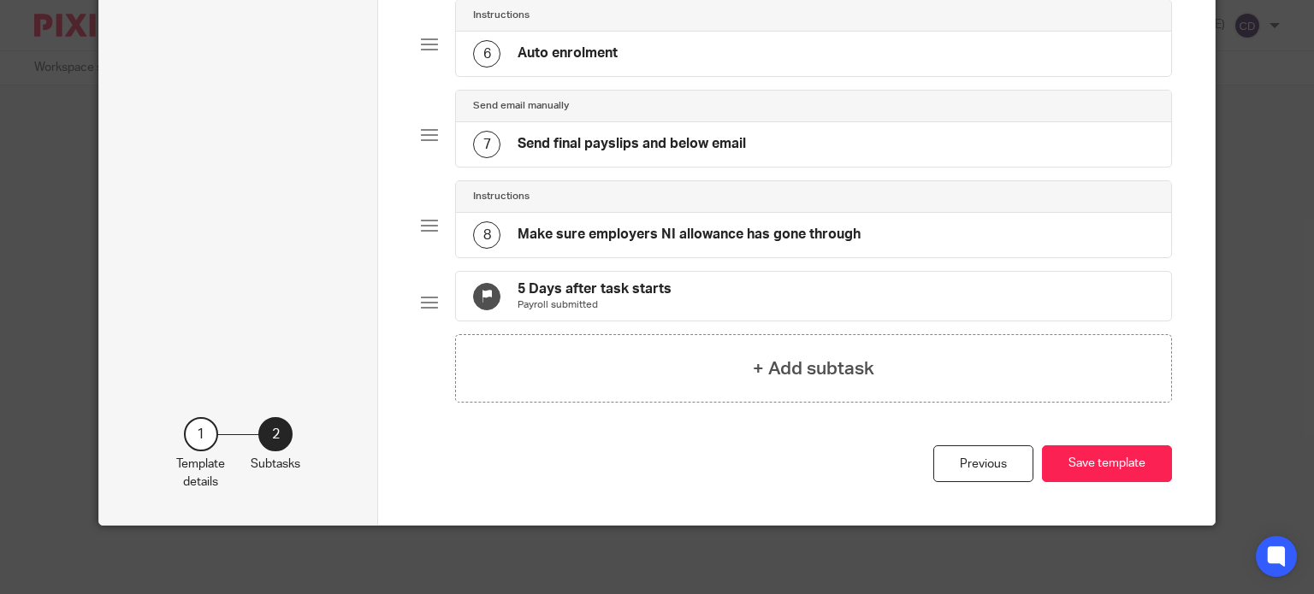
click at [648, 226] on h4 "Make sure employers NI allowance has gone through" at bounding box center [689, 235] width 343 height 18
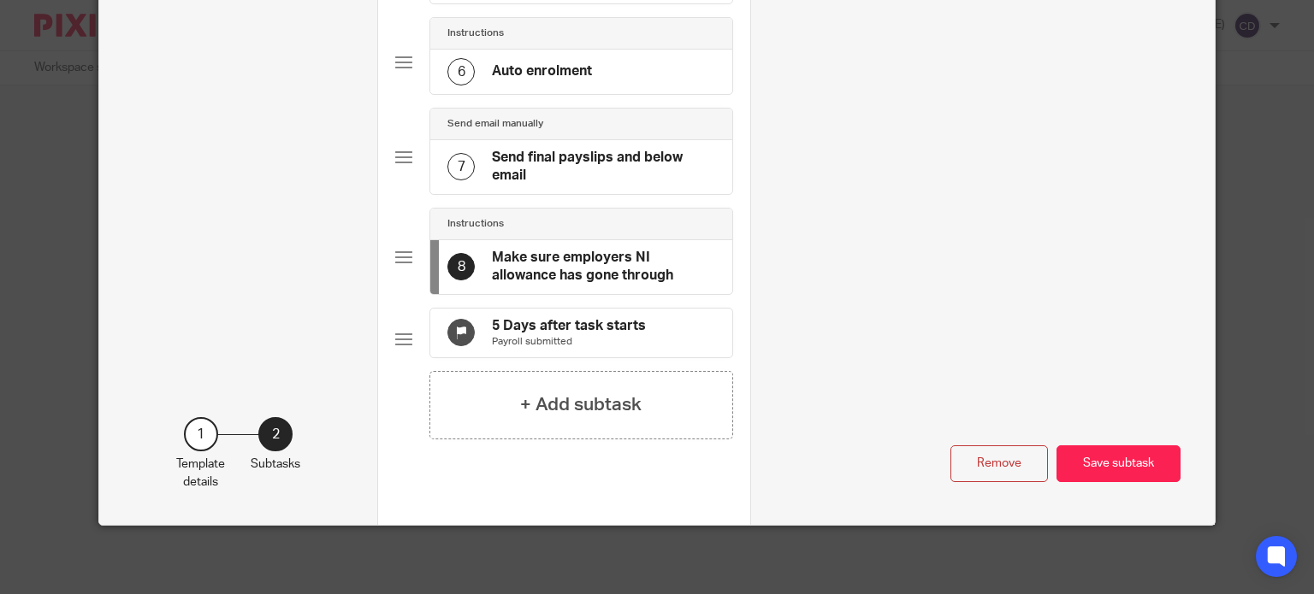
click at [560, 317] on h4 "5 Days after task starts" at bounding box center [569, 326] width 154 height 18
click at [1103, 464] on button "Save subtask" at bounding box center [1118, 464] width 124 height 37
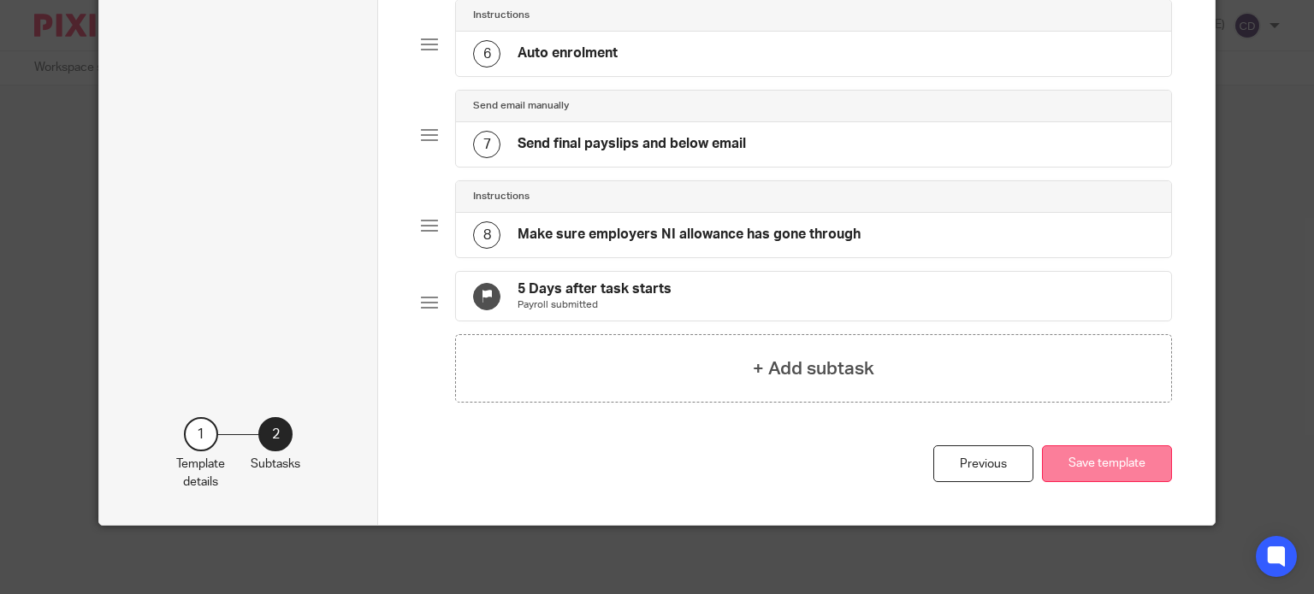
click at [1106, 476] on button "Save template" at bounding box center [1107, 464] width 130 height 37
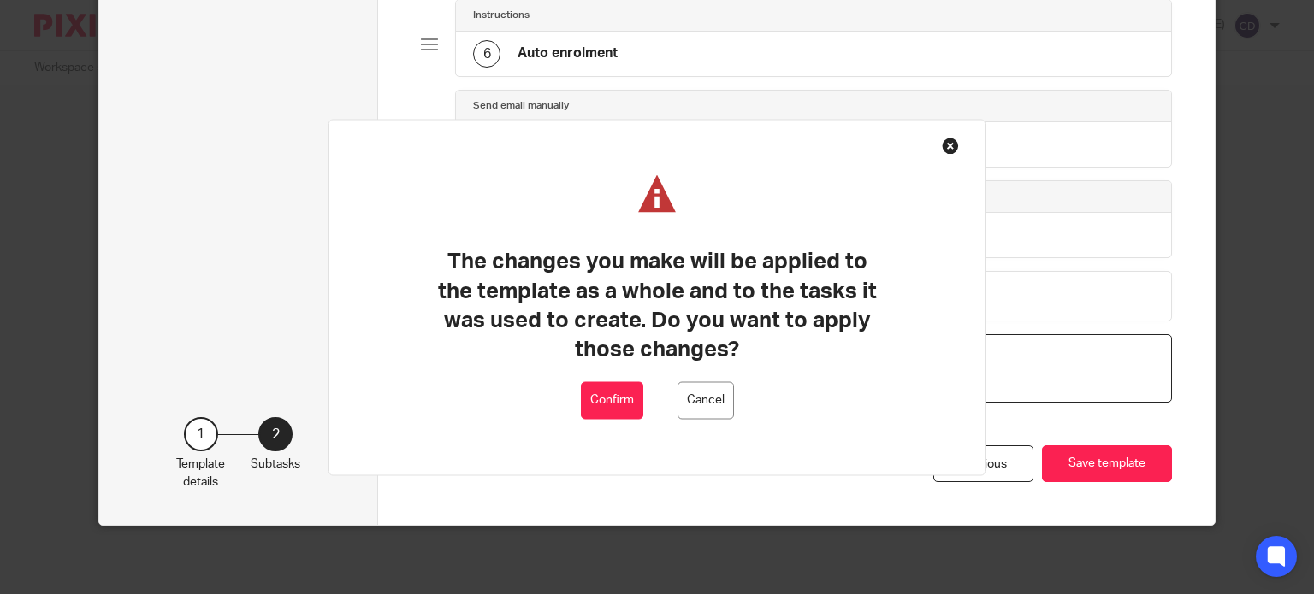
click at [590, 396] on button "Confirm" at bounding box center [612, 401] width 62 height 38
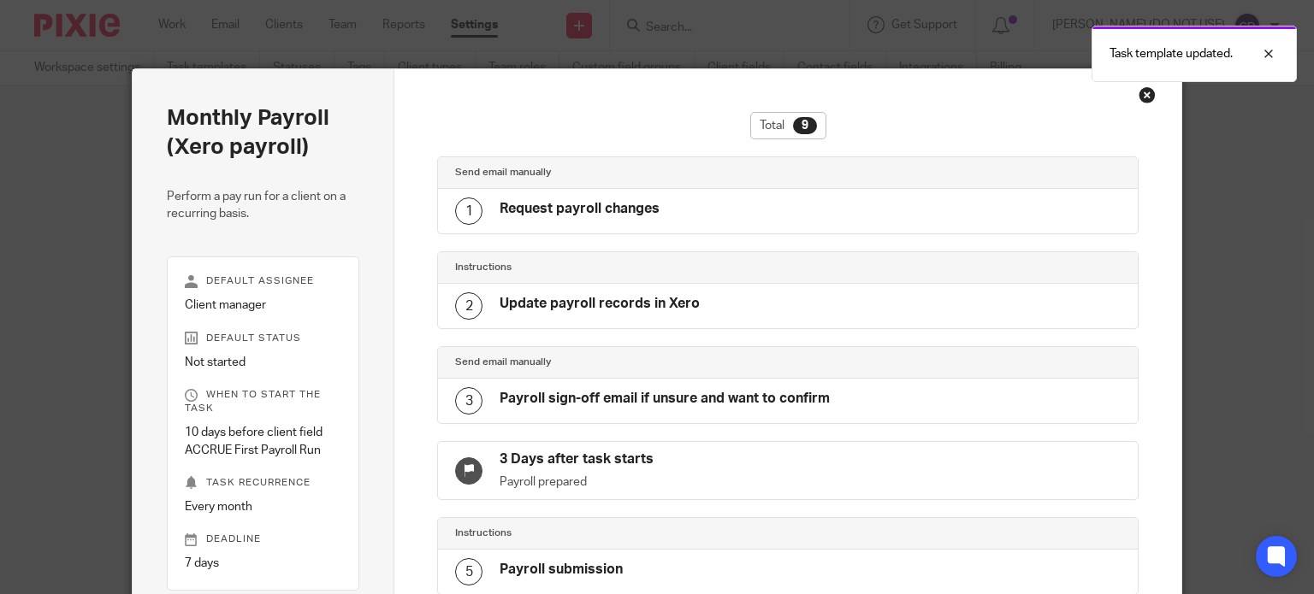
click at [1139, 97] on div "Close this dialog window" at bounding box center [1147, 94] width 17 height 17
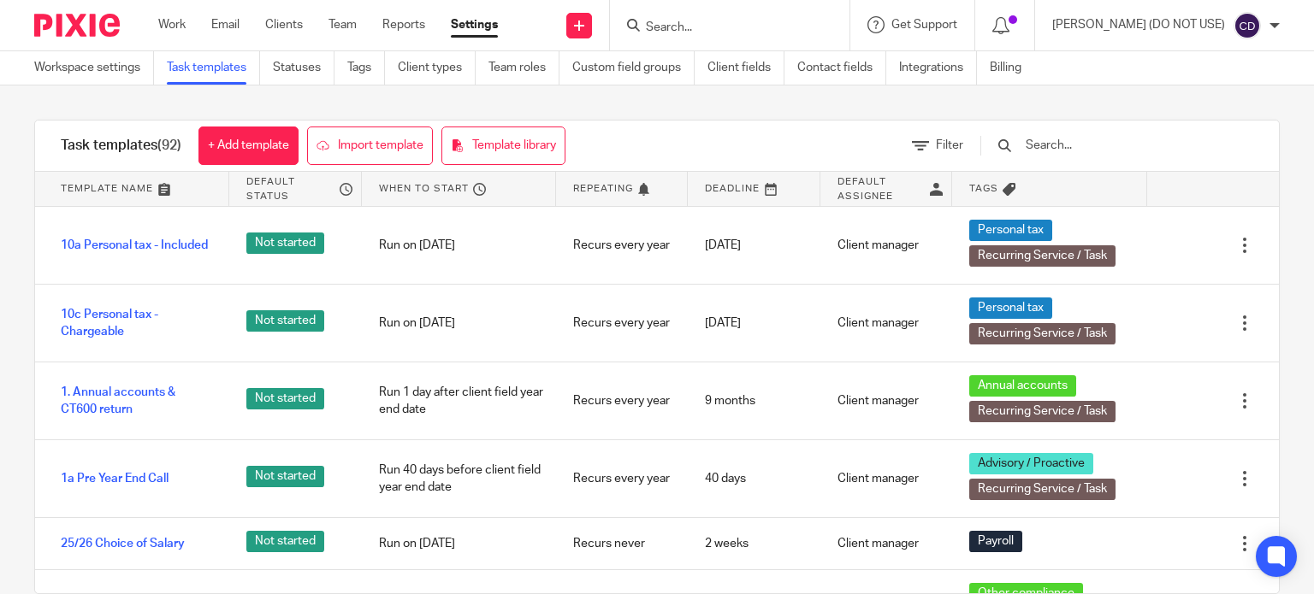
click at [1277, 21] on div at bounding box center [1274, 26] width 10 height 10
click at [165, 29] on link "Work" at bounding box center [171, 24] width 27 height 17
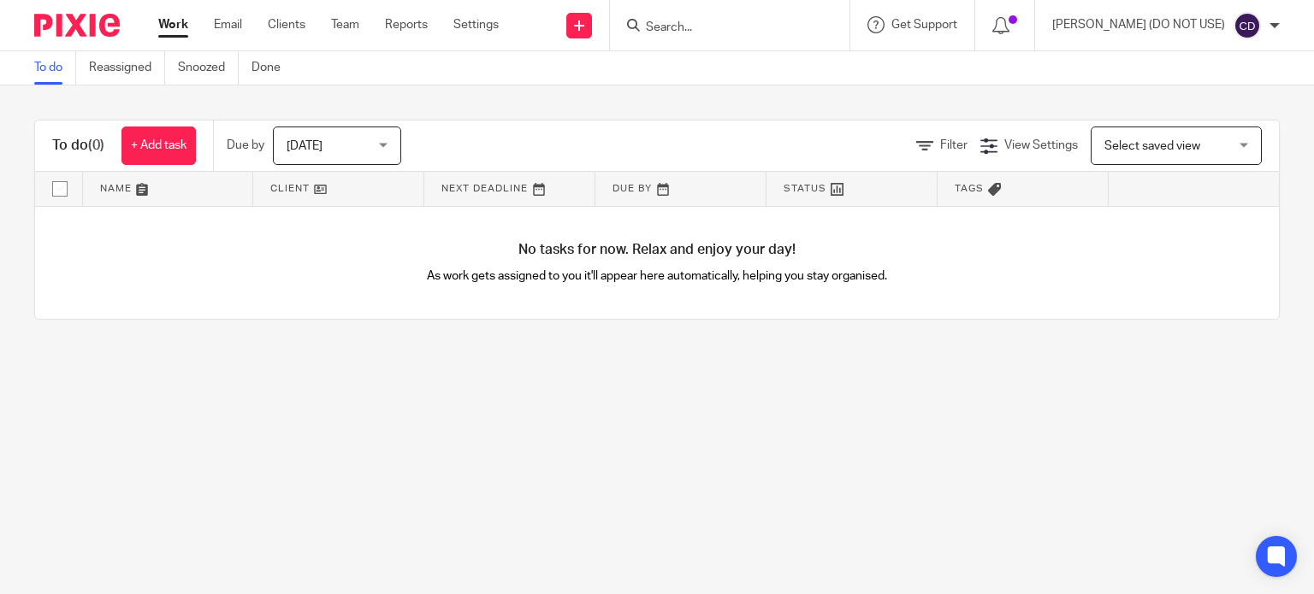
click at [1258, 30] on img at bounding box center [1246, 25] width 27 height 27
click at [1198, 116] on span "Logout" at bounding box center [1200, 119] width 38 height 12
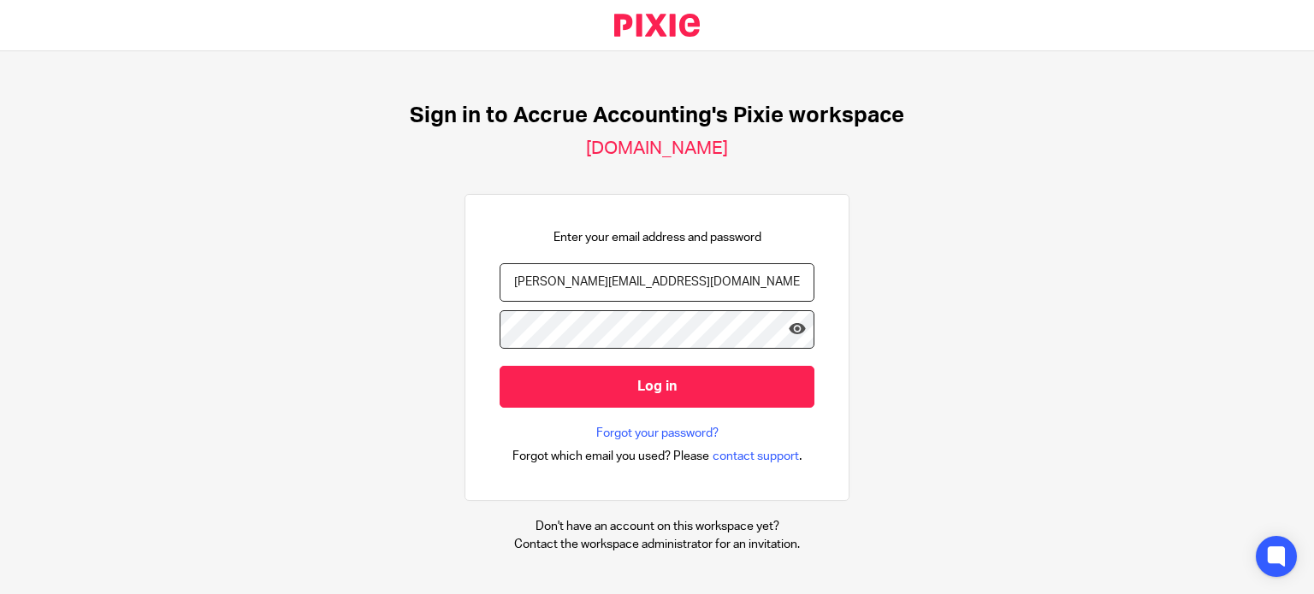
click at [621, 285] on input "[PERSON_NAME][EMAIL_ADDRESS][DOMAIN_NAME]" at bounding box center [657, 282] width 315 height 38
type input "[EMAIL_ADDRESS][DOMAIN_NAME]"
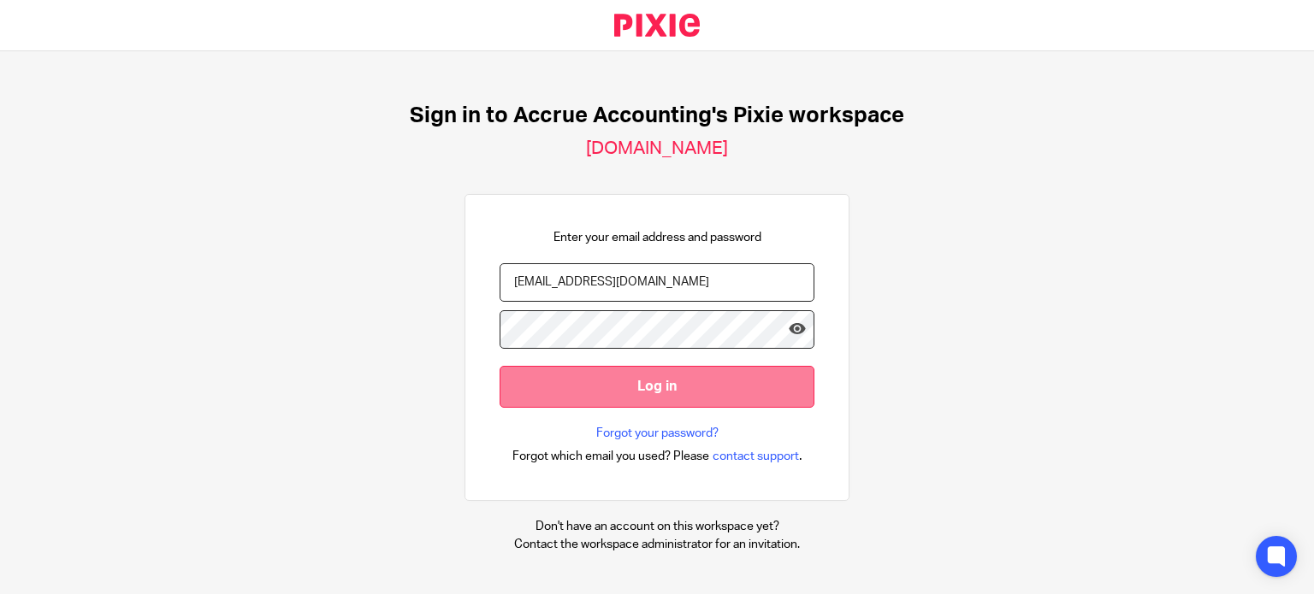
click at [610, 381] on input "Log in" at bounding box center [657, 387] width 315 height 42
